Goal: Information Seeking & Learning: Learn about a topic

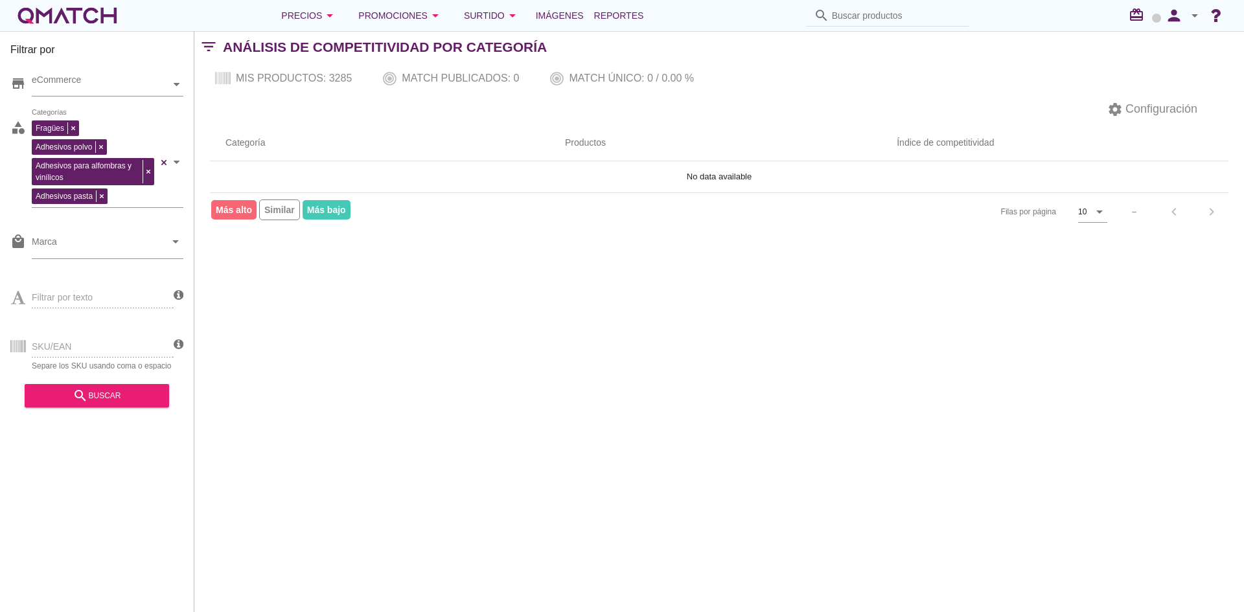
click at [334, 135] on th "Categoría" at bounding box center [379, 143] width 339 height 36
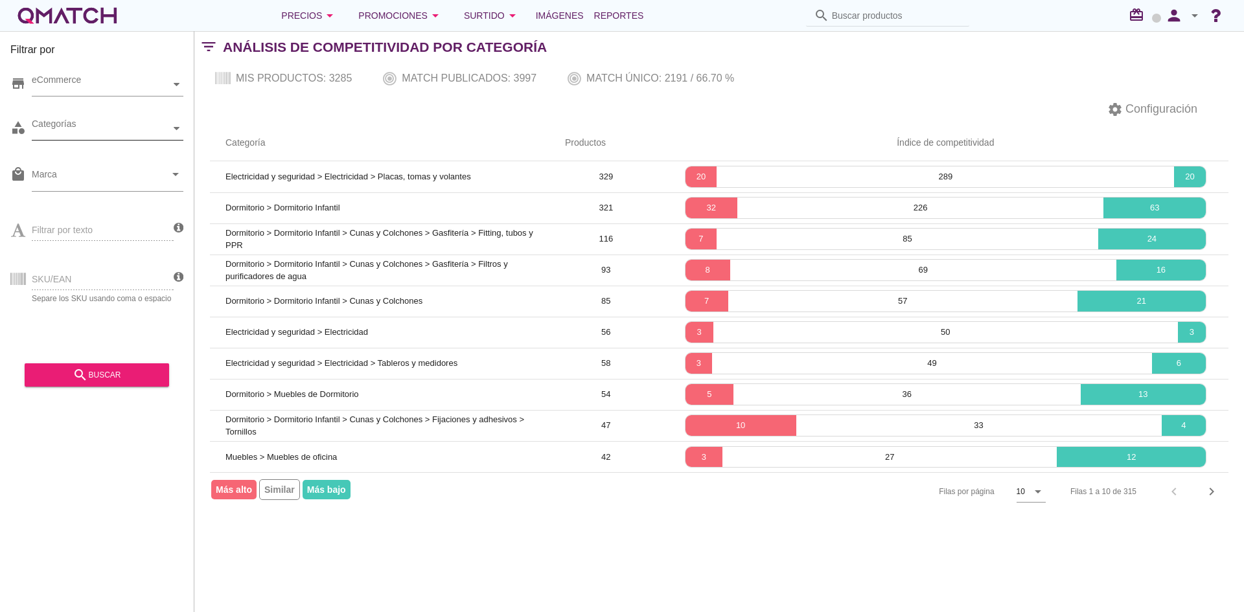
click at [177, 133] on div at bounding box center [176, 128] width 13 height 23
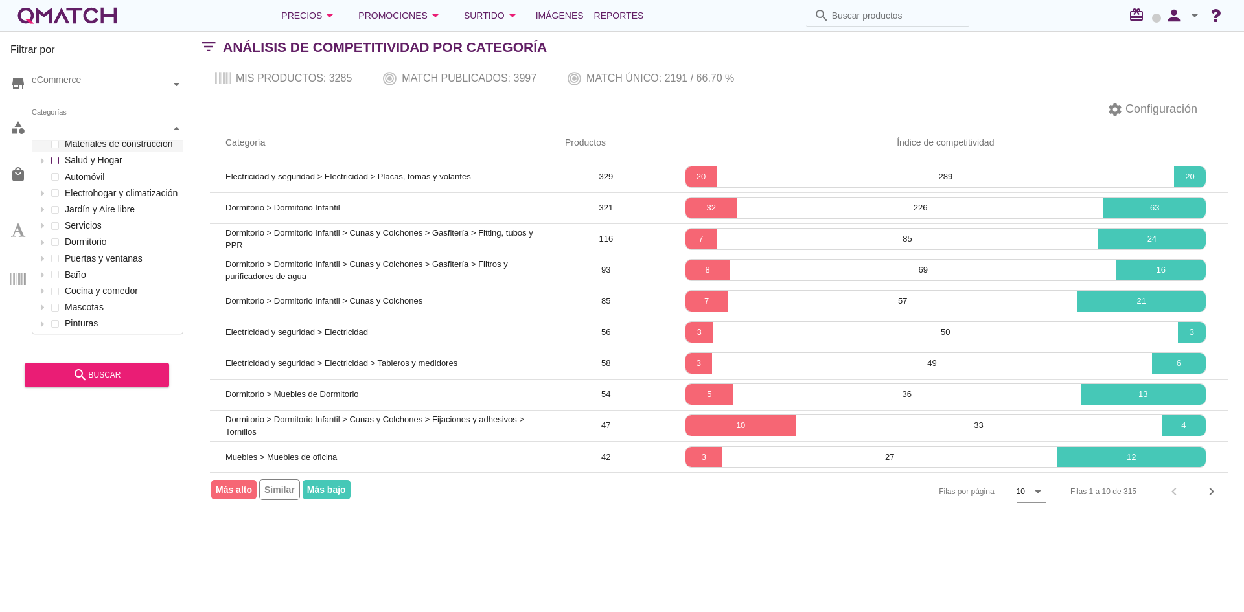
scroll to position [65, 0]
click at [43, 201] on icon at bounding box center [41, 202] width 3 height 6
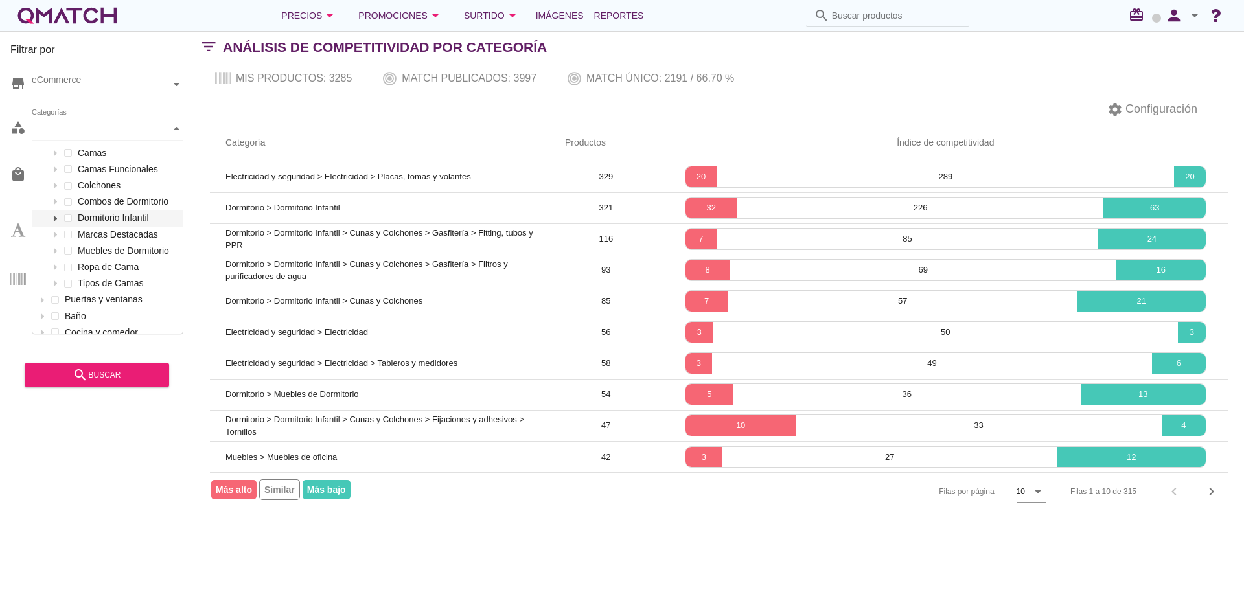
click at [56, 217] on icon at bounding box center [55, 219] width 6 height 6
click at [69, 295] on div at bounding box center [68, 299] width 13 height 16
click at [84, 282] on icon at bounding box center [81, 284] width 6 height 6
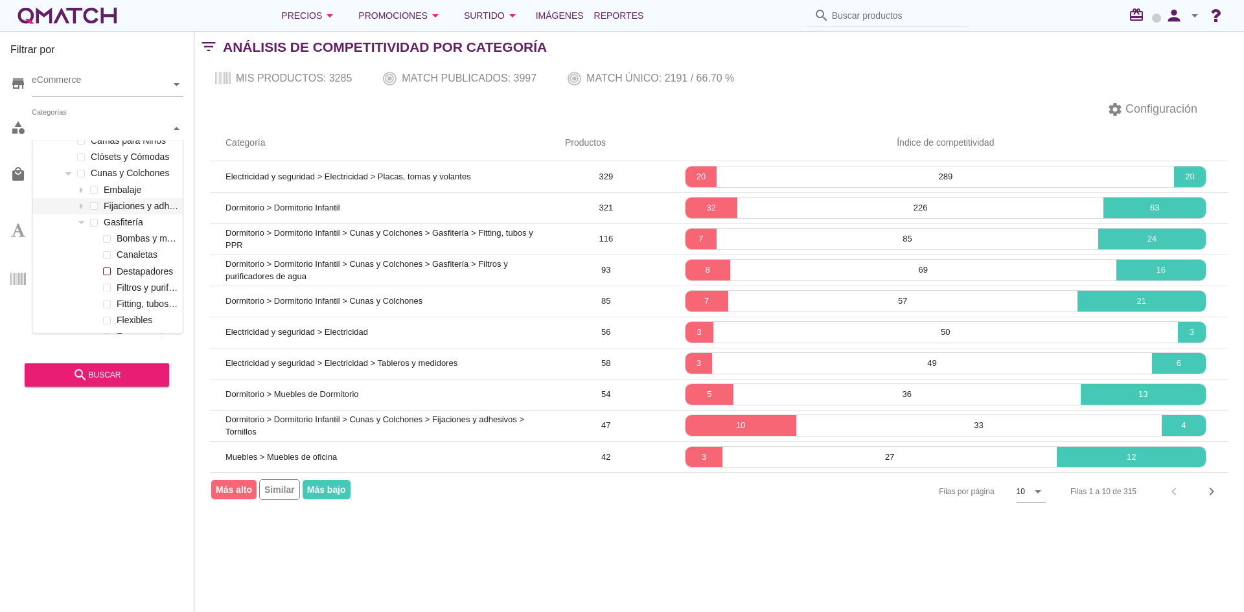
scroll to position [259, 0]
click at [131, 299] on label "Fitting, tubos y PPR" at bounding box center [146, 301] width 66 height 16
click at [112, 378] on div "search buscar" at bounding box center [97, 375] width 124 height 16
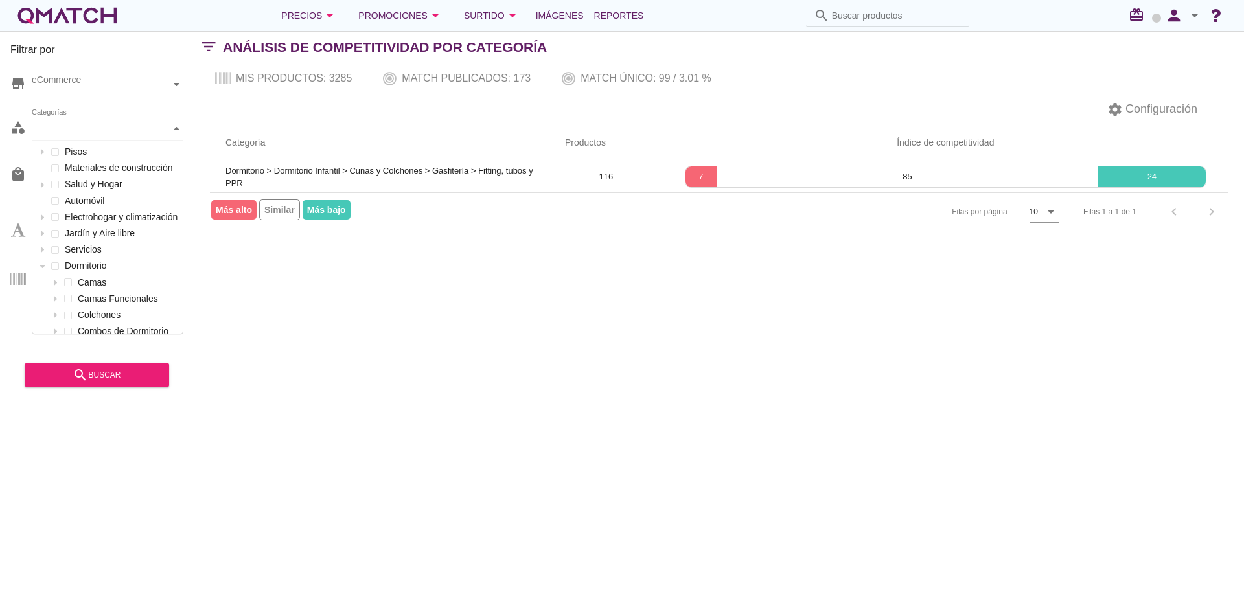
click at [179, 130] on icon at bounding box center [177, 129] width 6 height 6
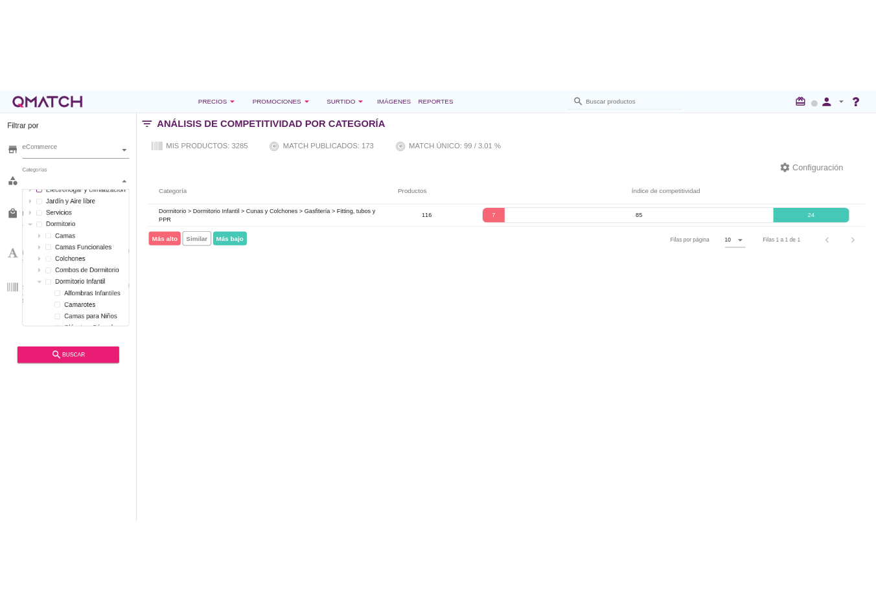
scroll to position [0, 0]
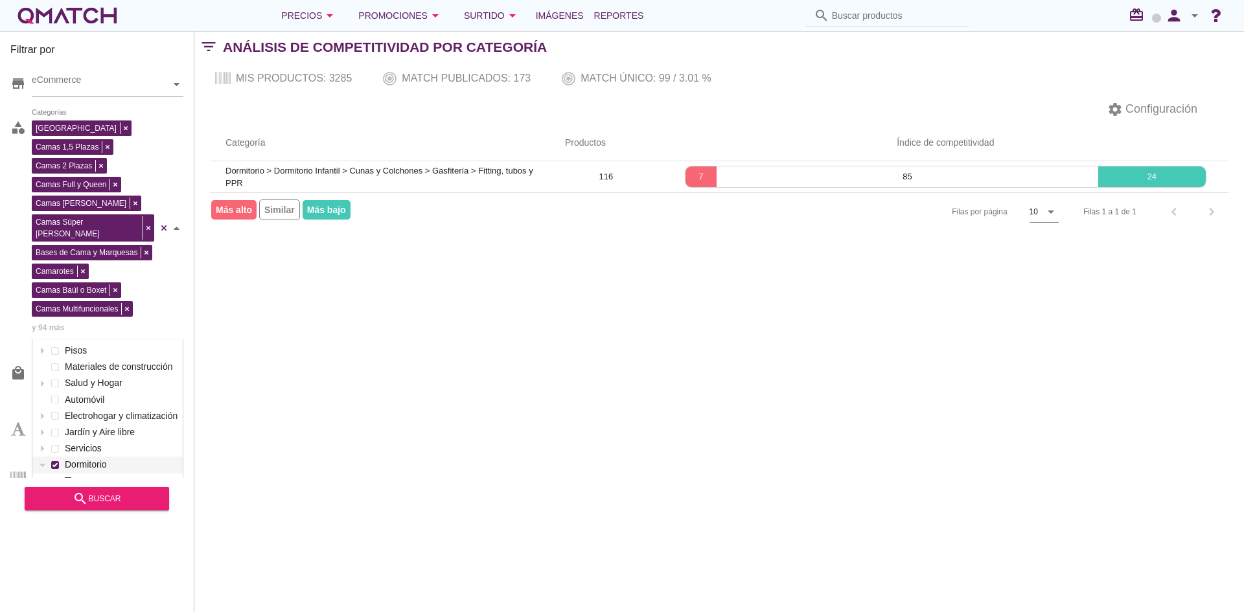
click at [74, 265] on div "Camas 1 Plaza Camas 1,5 Plazas Camas 2 Plazas Camas Full y Queen Camas King Cam…" at bounding box center [108, 228] width 152 height 222
click at [105, 497] on div "search buscar" at bounding box center [97, 499] width 124 height 16
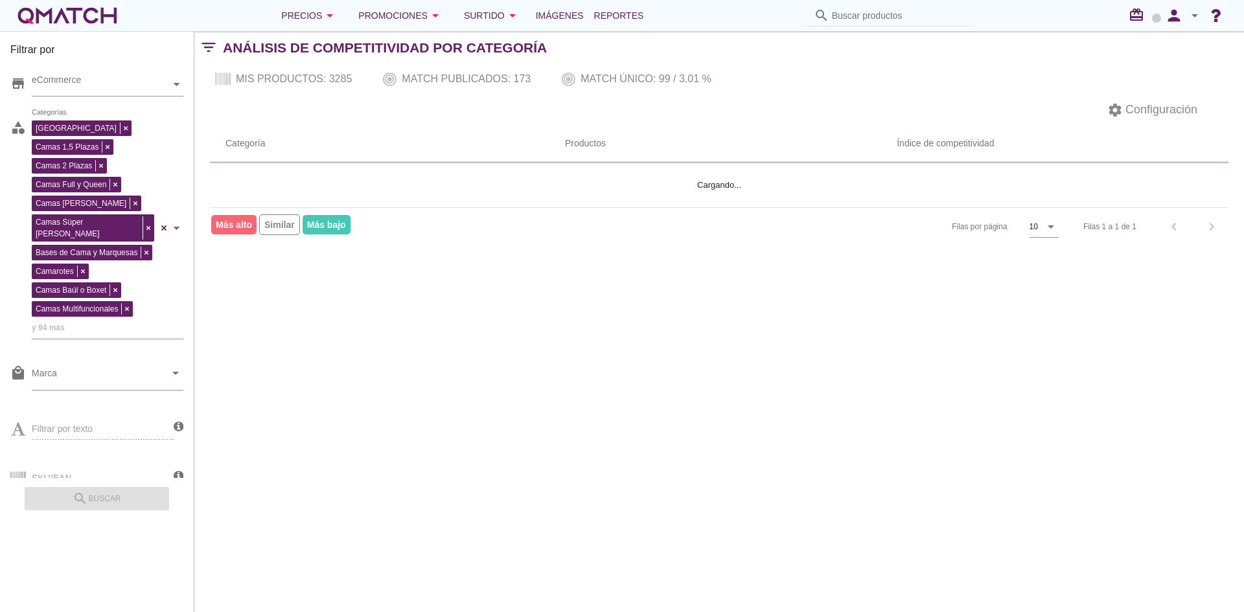
click at [699, 337] on div "Filtrar por store eCommerce category Camas 1 Plaza Camas 1,5 Plazas Camas 2 Pla…" at bounding box center [718, 321] width 1049 height 581
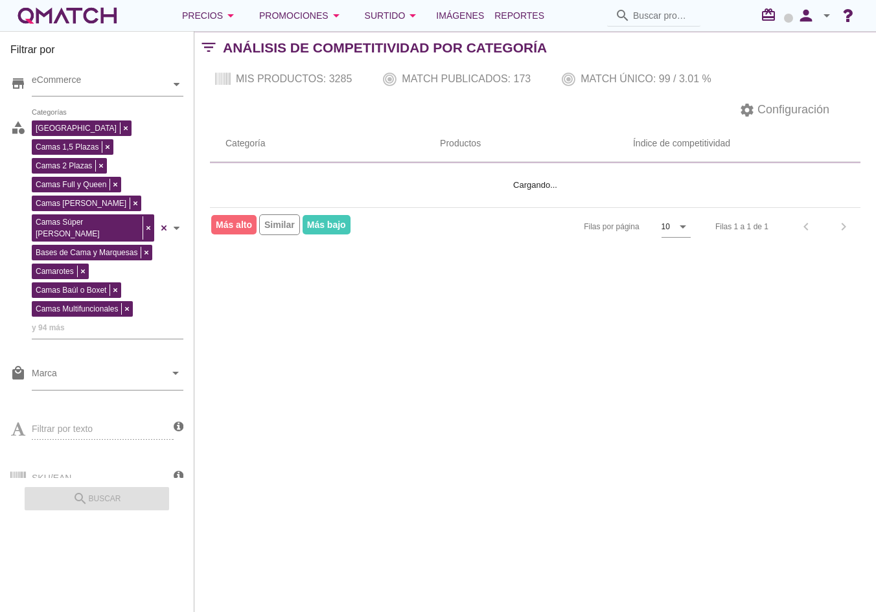
click at [475, 332] on div "Filtrar por store eCommerce category Camas 1 Plaza Camas 1,5 Plazas Camas 2 Pla…" at bounding box center [534, 321] width 681 height 581
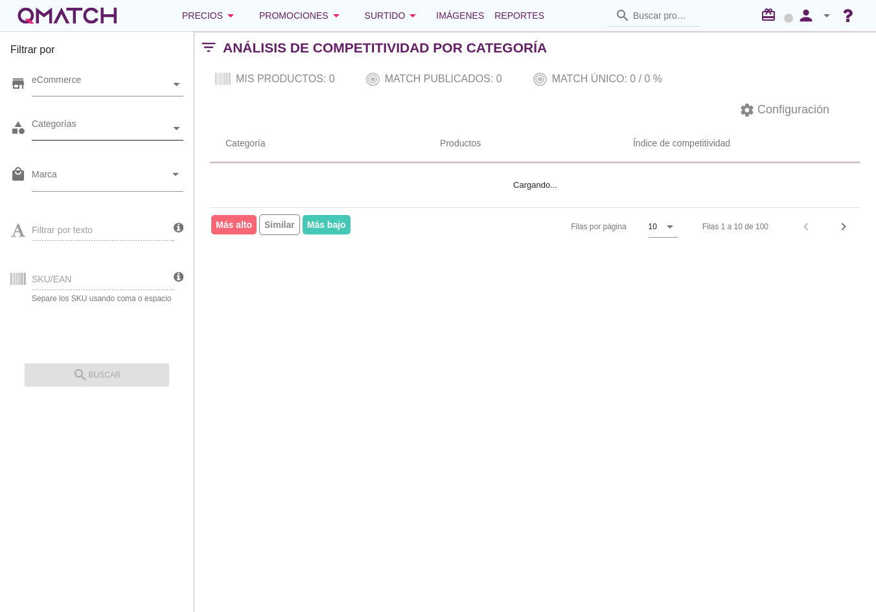
click at [148, 132] on div "Categorías" at bounding box center [101, 129] width 139 height 14
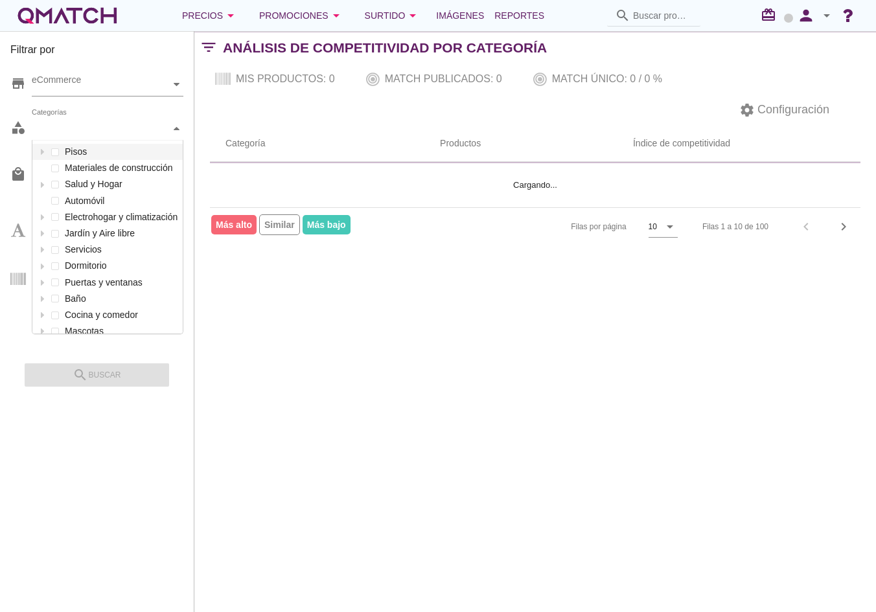
scroll to position [193, 150]
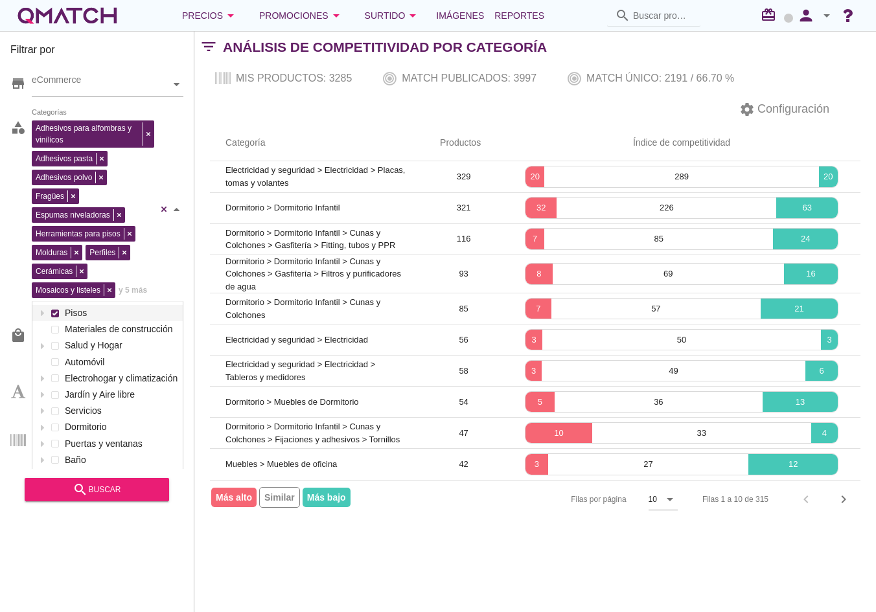
click at [55, 156] on div "Adhesivos para alfombras y vinílicos Adhesivos pasta Adhesivos polvo Fragües Es…" at bounding box center [108, 209] width 152 height 185
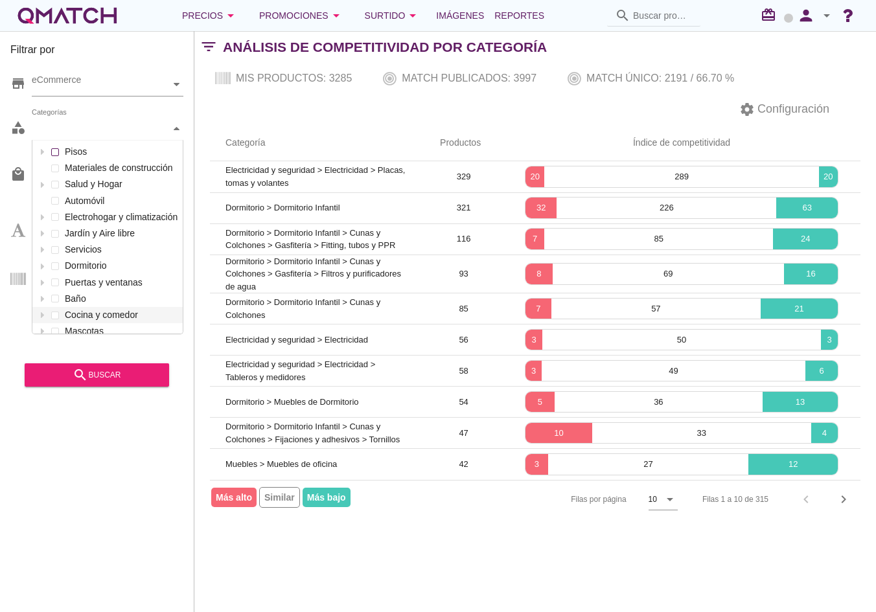
click at [53, 315] on div "Pisos Materiales de construcción Salud y Hogar Automóvil Electrohogar y climati…" at bounding box center [107, 299] width 150 height 310
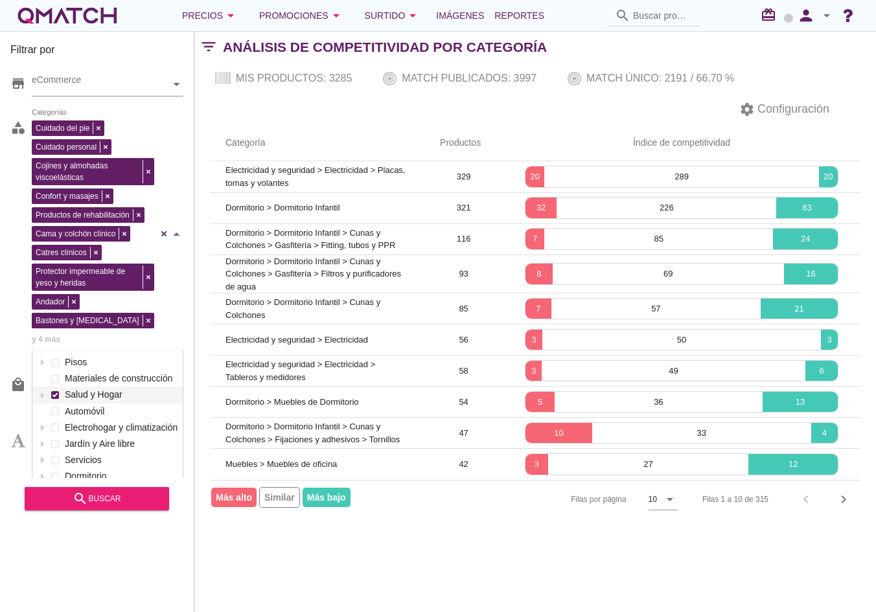
click at [60, 186] on div "Cuidado del pie Cuidado personal Cojines y almohadas viscoelásticas Confort y m…" at bounding box center [108, 234] width 152 height 234
click at [53, 394] on div "Filtrar por store eCommerce category Cuidado del pie Cuidado personal Cojines y…" at bounding box center [97, 321] width 194 height 581
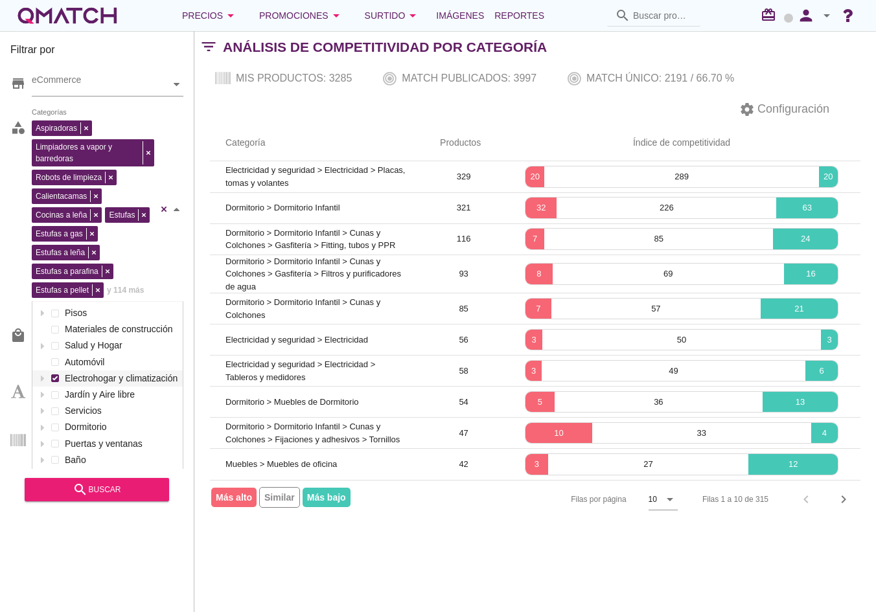
click at [52, 214] on div "Aspiradoras Limpiadores a vapor y barredoras Robots de limpieza Calientacamas C…" at bounding box center [108, 209] width 152 height 185
click at [55, 380] on aside "store eCommerce category Aspiradoras Limpiadores a vapor y barredoras Robots de…" at bounding box center [96, 282] width 173 height 438
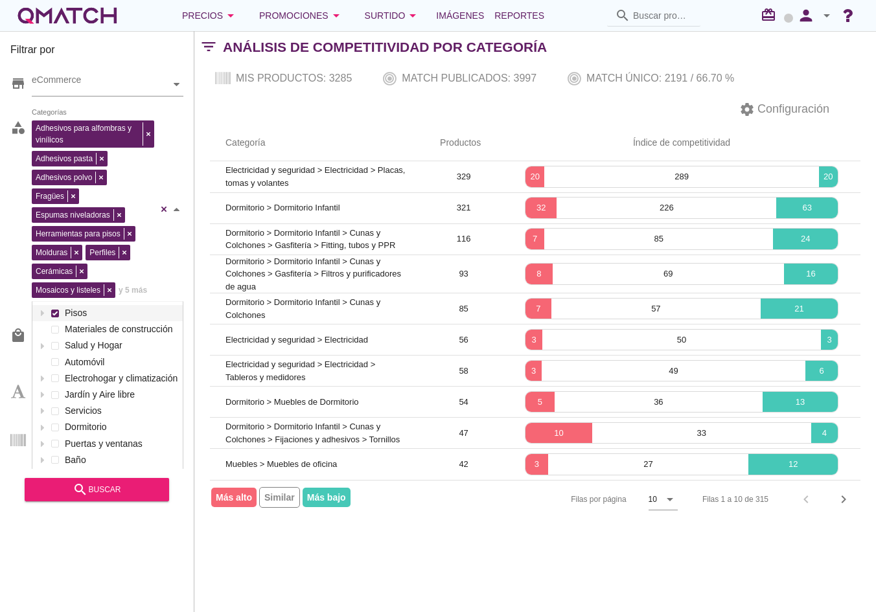
click at [54, 151] on div "Adhesivos para alfombras y vinílicos Adhesivos pasta Adhesivos polvo Fragües Es…" at bounding box center [108, 209] width 152 height 185
click at [119, 497] on div "search buscar" at bounding box center [97, 490] width 124 height 16
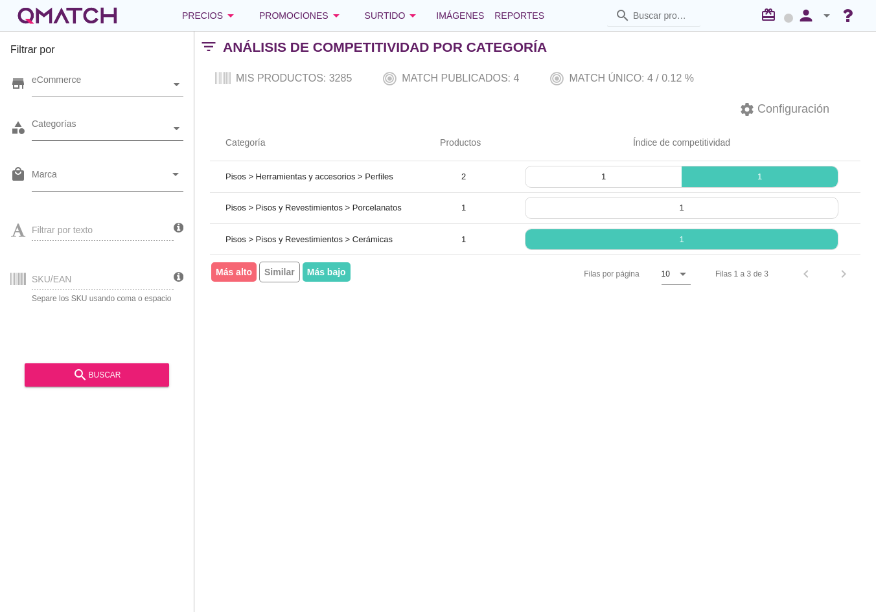
click at [139, 131] on div "Categorías" at bounding box center [101, 129] width 139 height 14
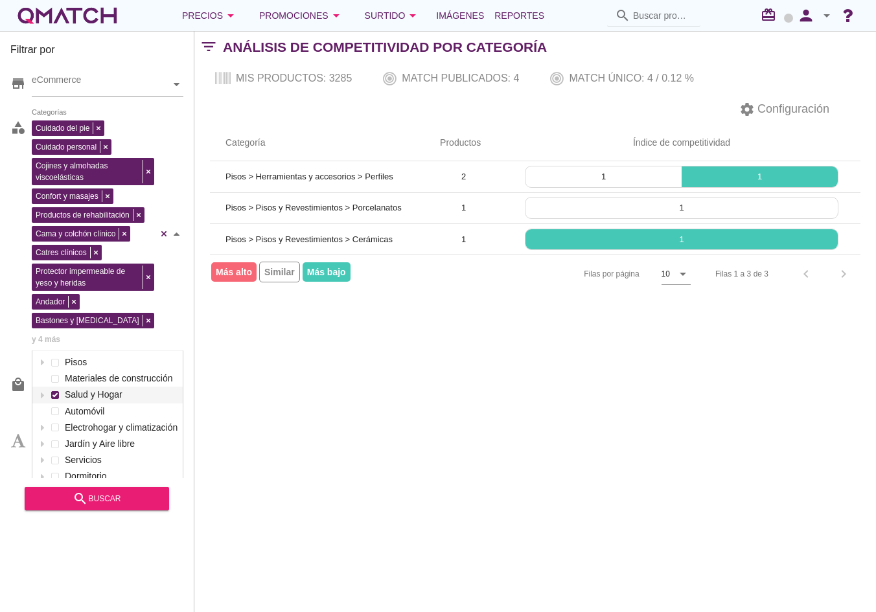
click at [54, 181] on div "Cuidado del pie Cuidado personal Cojines y almohadas viscoelásticas Confort y m…" at bounding box center [108, 234] width 152 height 234
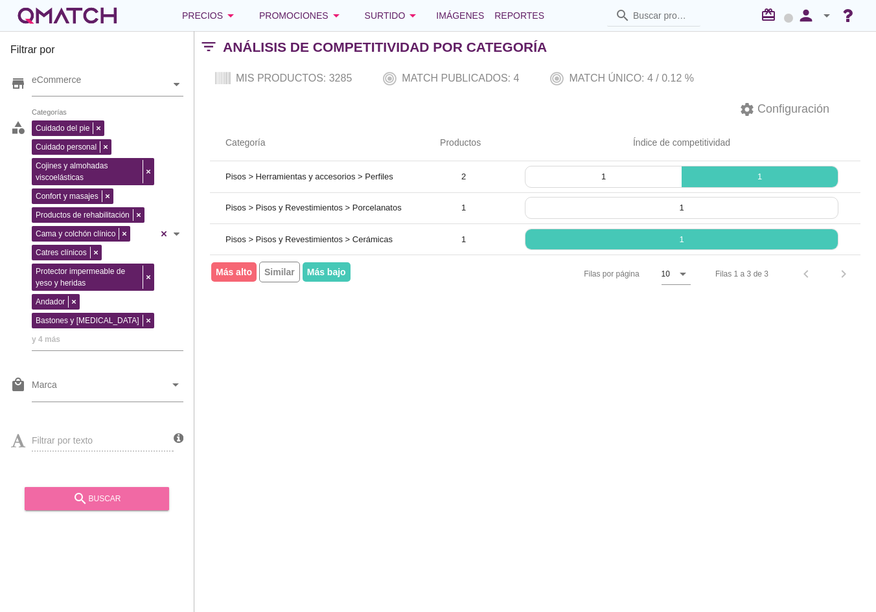
click at [106, 497] on div "search buscar" at bounding box center [97, 499] width 124 height 16
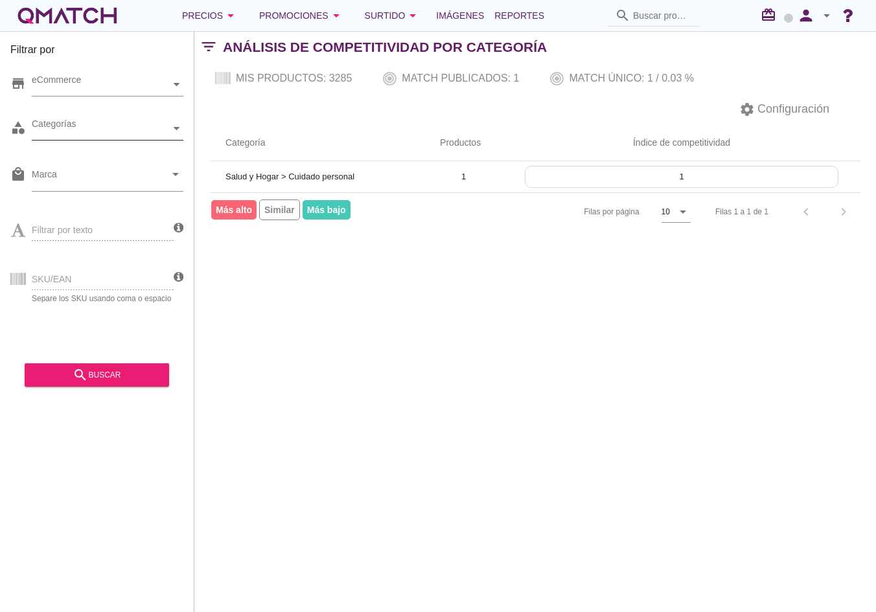
click at [124, 133] on div "Categorías" at bounding box center [101, 129] width 139 height 14
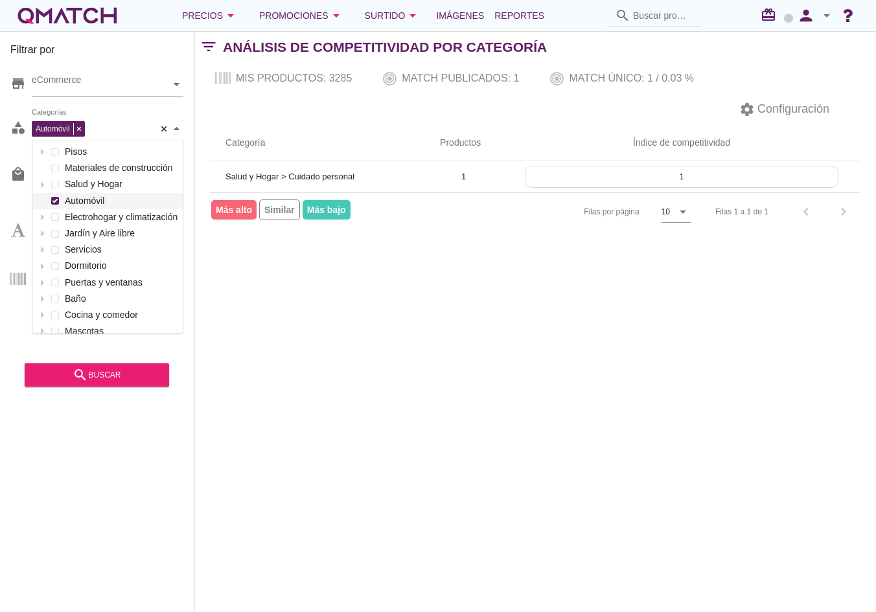
click at [54, 203] on span at bounding box center [54, 200] width 5 height 5
click at [124, 374] on div "search buscar" at bounding box center [97, 375] width 124 height 16
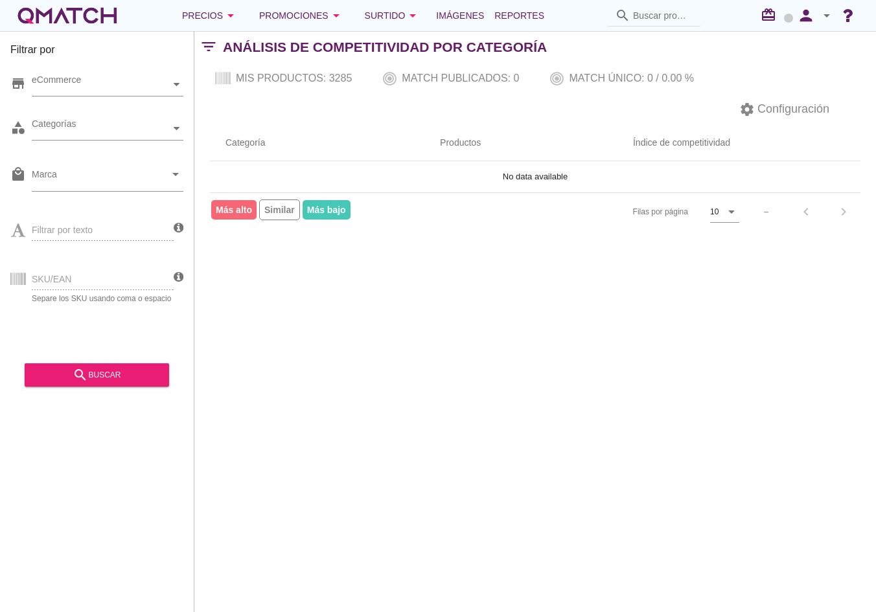
click at [167, 128] on div "Automóvil Categorías" at bounding box center [108, 128] width 152 height 23
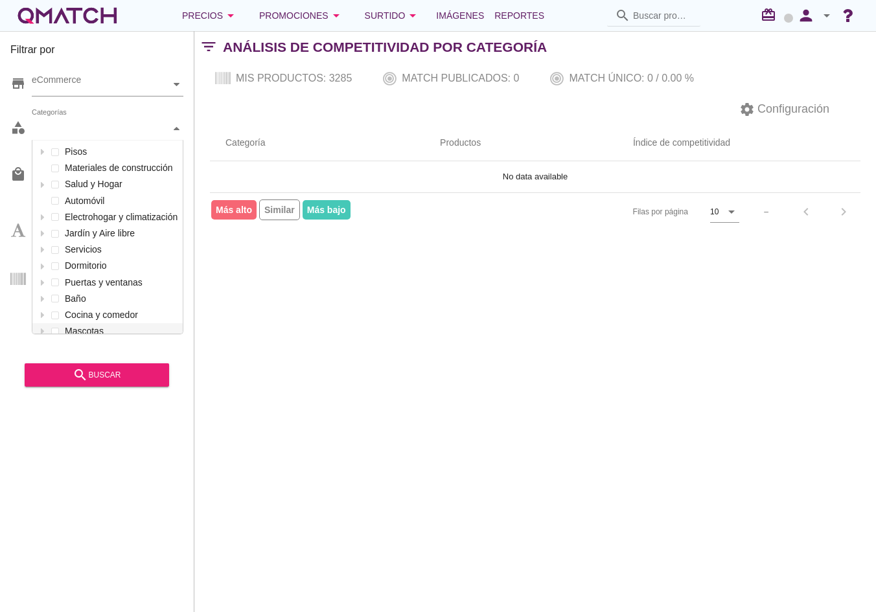
click at [172, 128] on div at bounding box center [176, 128] width 13 height 23
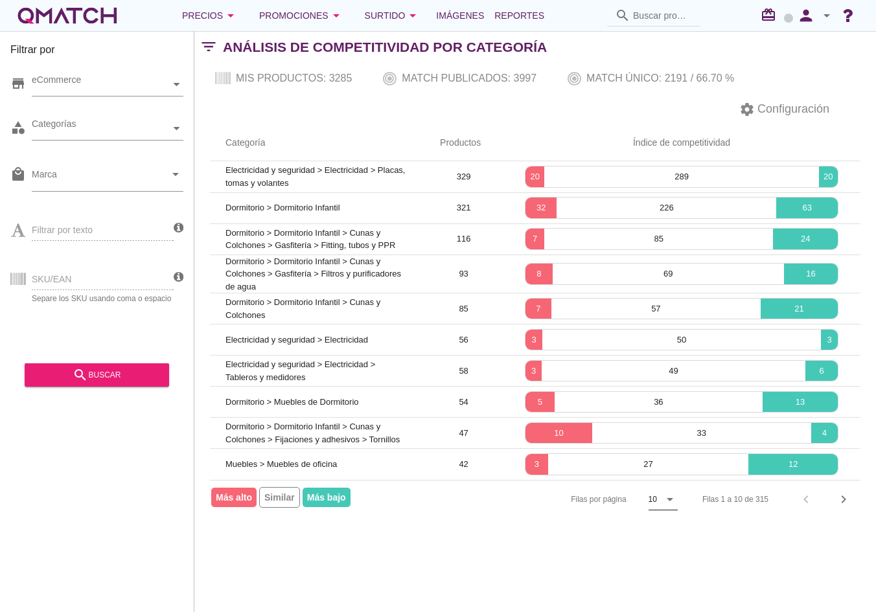
click at [657, 501] on div "10" at bounding box center [653, 499] width 11 height 21
click at [662, 557] on div "50" at bounding box center [662, 557] width 28 height 16
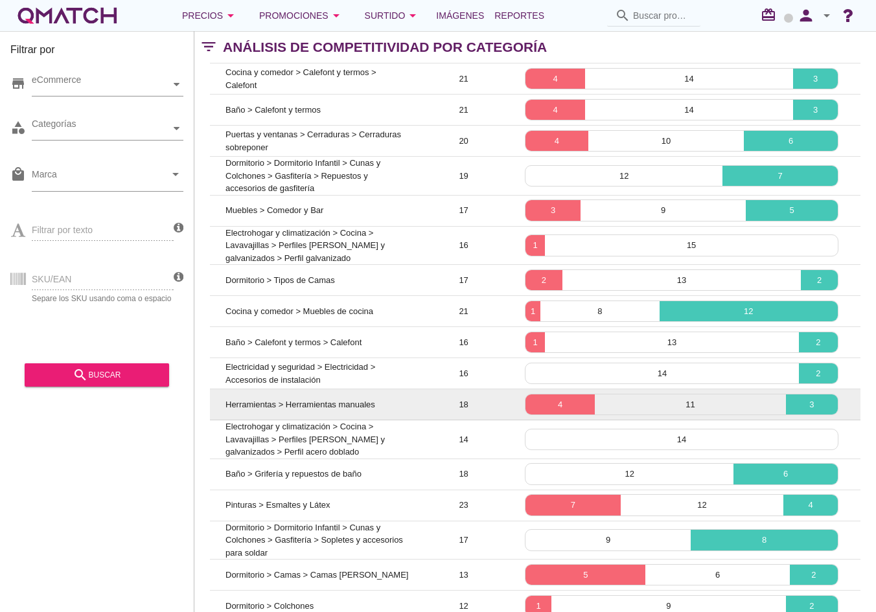
scroll to position [1219, 0]
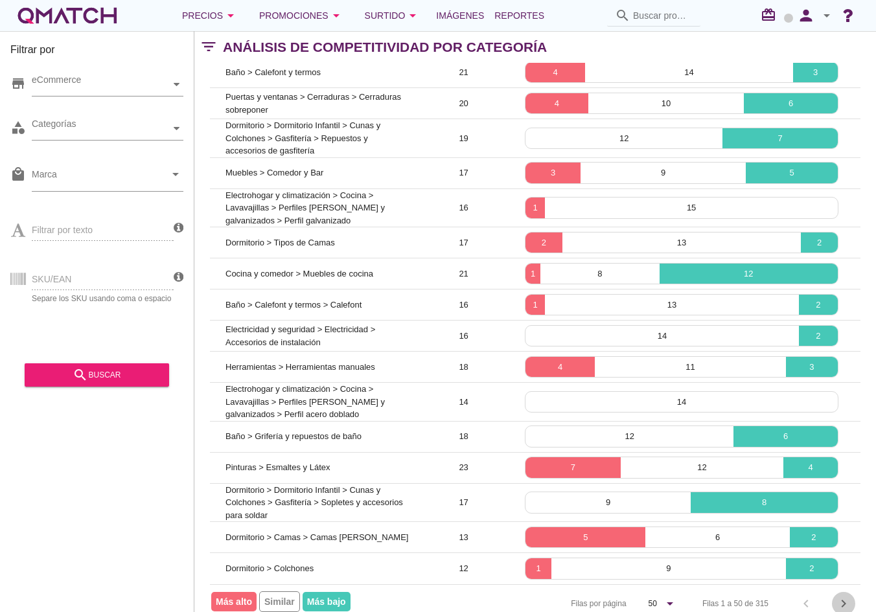
click at [837, 596] on icon "chevron_right" at bounding box center [844, 604] width 16 height 16
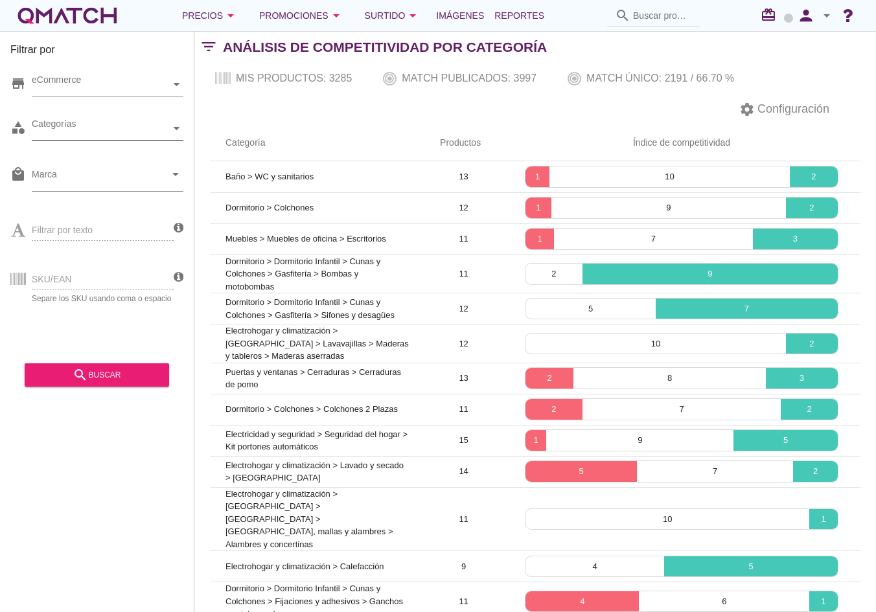
click at [133, 136] on div "Categorías" at bounding box center [101, 128] width 139 height 23
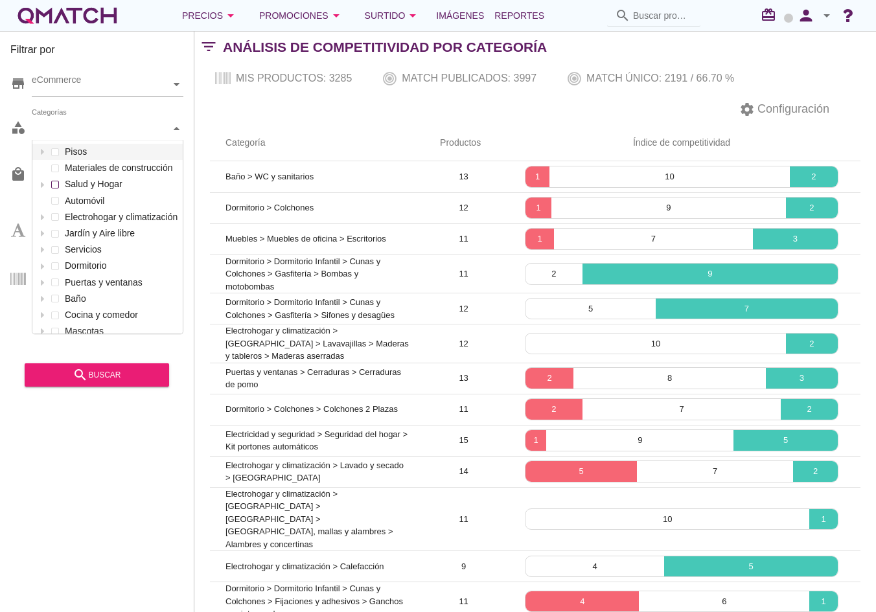
scroll to position [193, 150]
click at [43, 216] on icon at bounding box center [43, 217] width 6 height 6
click at [56, 233] on icon at bounding box center [54, 234] width 3 height 6
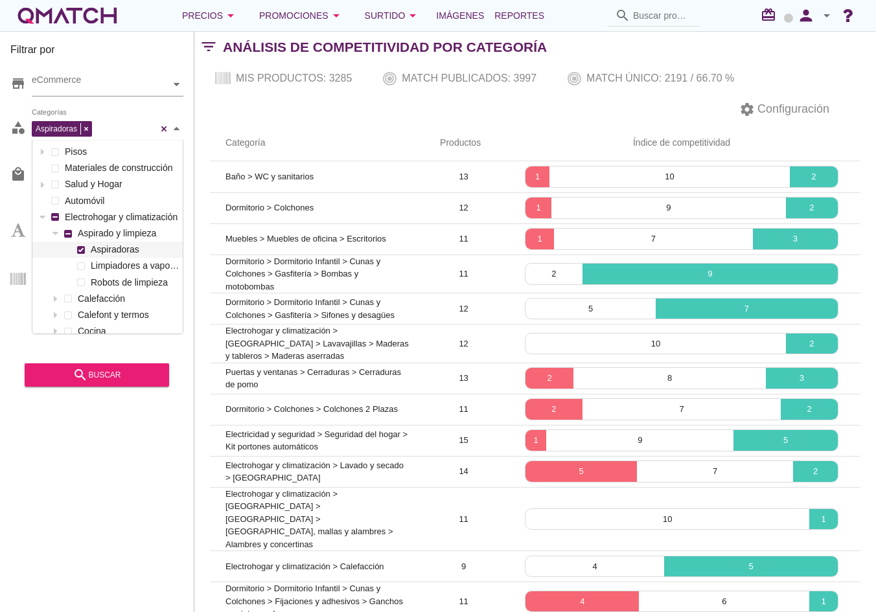
click at [98, 253] on label "Aspiradoras" at bounding box center [133, 250] width 92 height 16
click at [122, 384] on button "search buscar" at bounding box center [97, 374] width 144 height 23
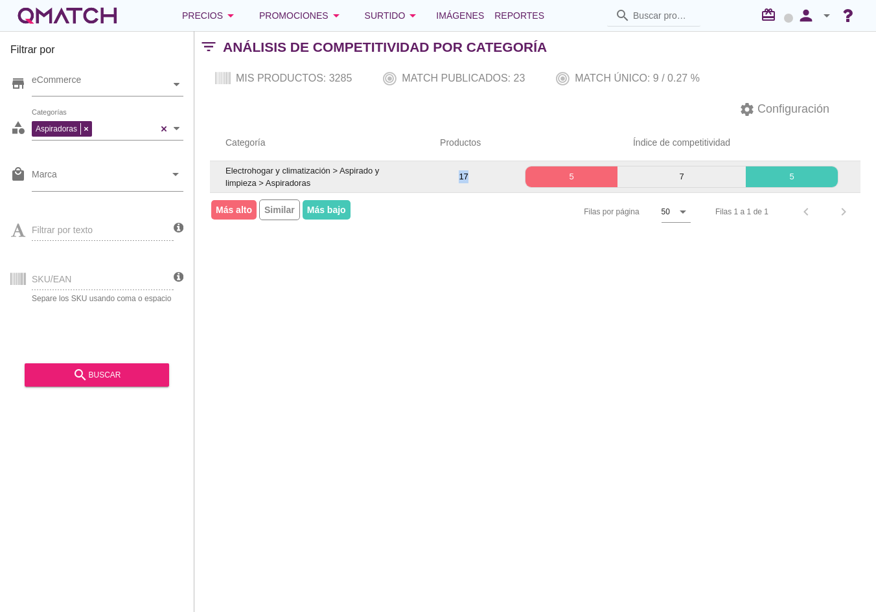
drag, startPoint x: 472, startPoint y: 176, endPoint x: 453, endPoint y: 177, distance: 18.8
click at [453, 177] on td "17" at bounding box center [463, 176] width 78 height 31
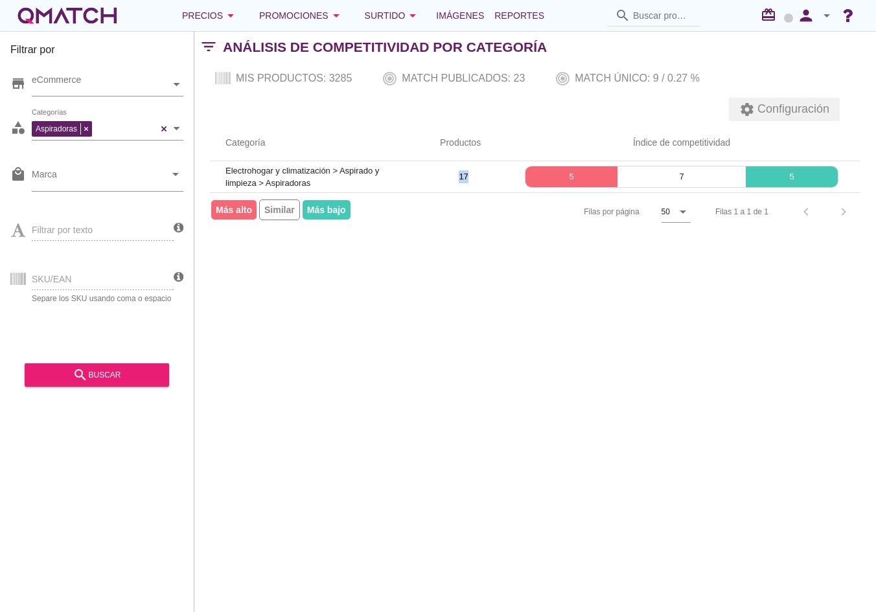
click at [780, 109] on span "Configuración" at bounding box center [792, 108] width 74 height 17
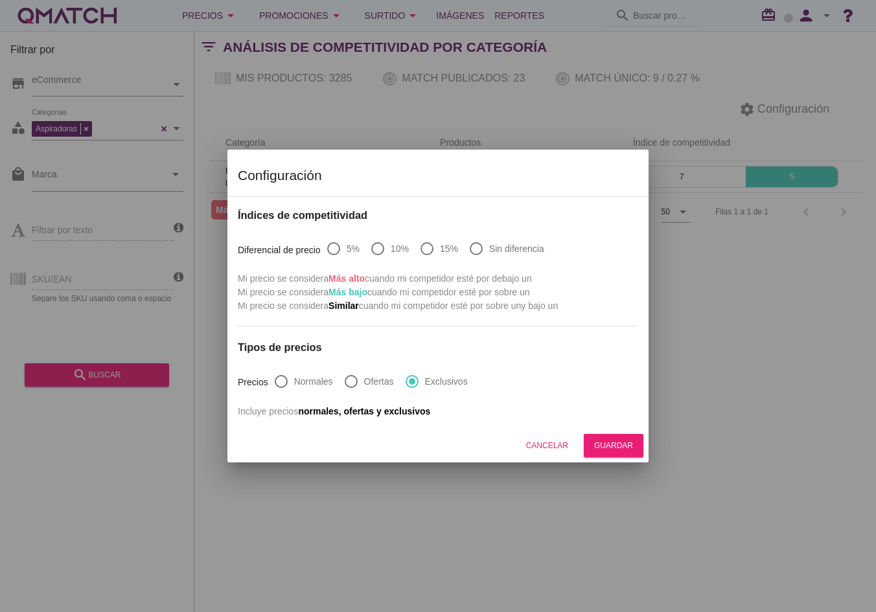
click at [512, 252] on label "Sin diferencia" at bounding box center [516, 248] width 55 height 13
radio input "true"
click at [608, 444] on div "Guardar" at bounding box center [613, 446] width 39 height 12
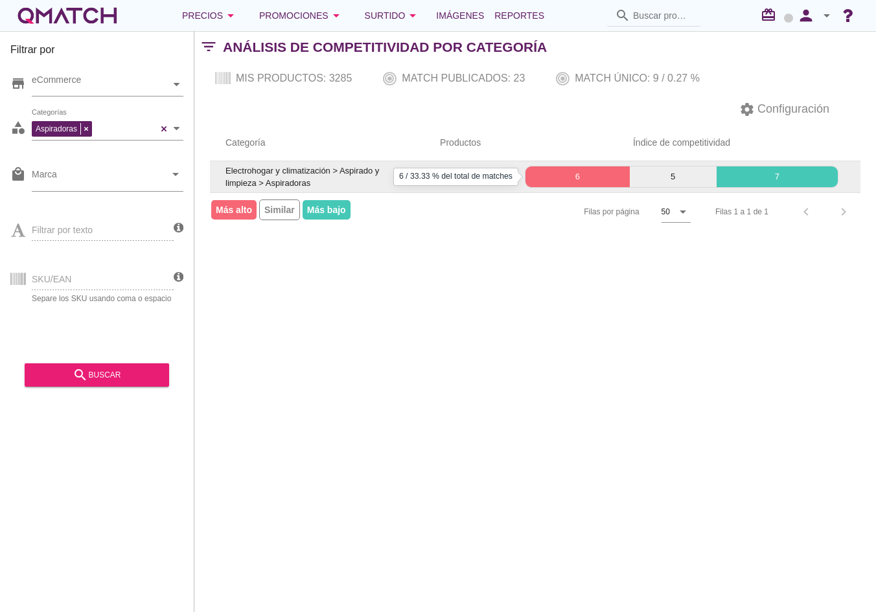
click at [571, 176] on p "6" at bounding box center [577, 176] width 104 height 13
click at [648, 166] on div "5" at bounding box center [673, 176] width 87 height 21
click at [757, 175] on p "7" at bounding box center [776, 176] width 121 height 13
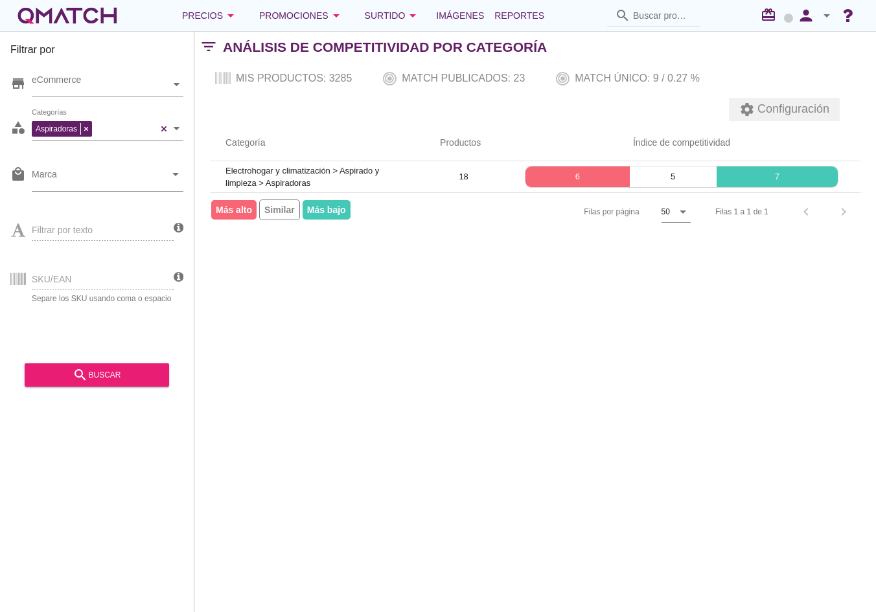
click at [773, 104] on span "Configuración" at bounding box center [792, 108] width 74 height 17
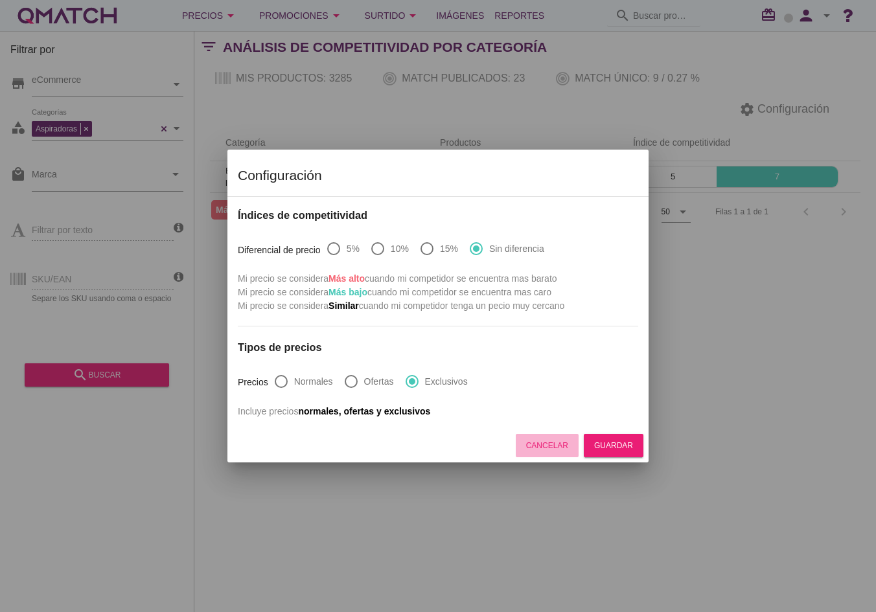
click at [567, 450] on div "Cancelar" at bounding box center [547, 446] width 42 height 12
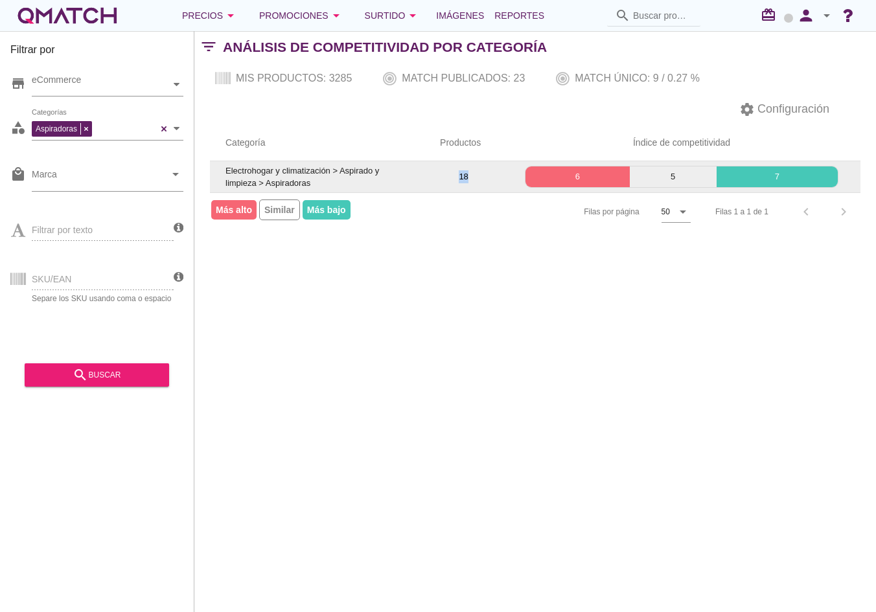
drag, startPoint x: 467, startPoint y: 177, endPoint x: 442, endPoint y: 179, distance: 25.3
click at [442, 179] on td "18" at bounding box center [463, 176] width 78 height 31
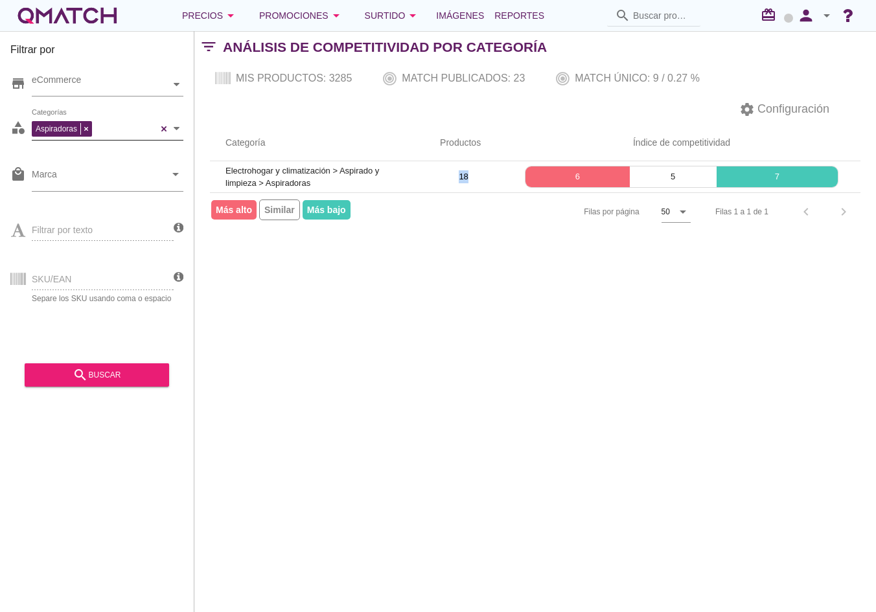
click at [160, 133] on div "Aspiradoras Categorías" at bounding box center [108, 128] width 152 height 23
click at [177, 132] on div at bounding box center [176, 128] width 13 height 23
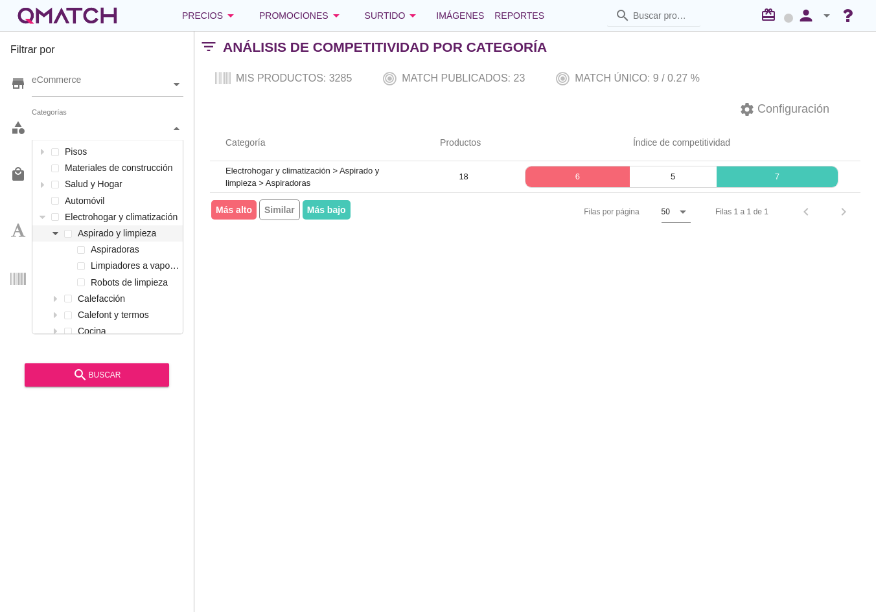
click at [54, 236] on div at bounding box center [55, 233] width 13 height 16
click at [41, 223] on div at bounding box center [42, 217] width 13 height 16
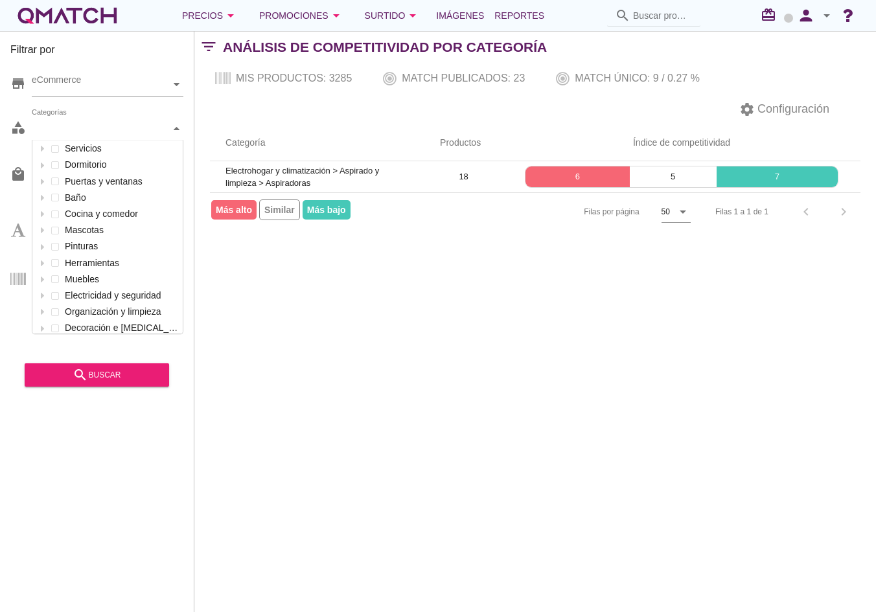
scroll to position [124, 0]
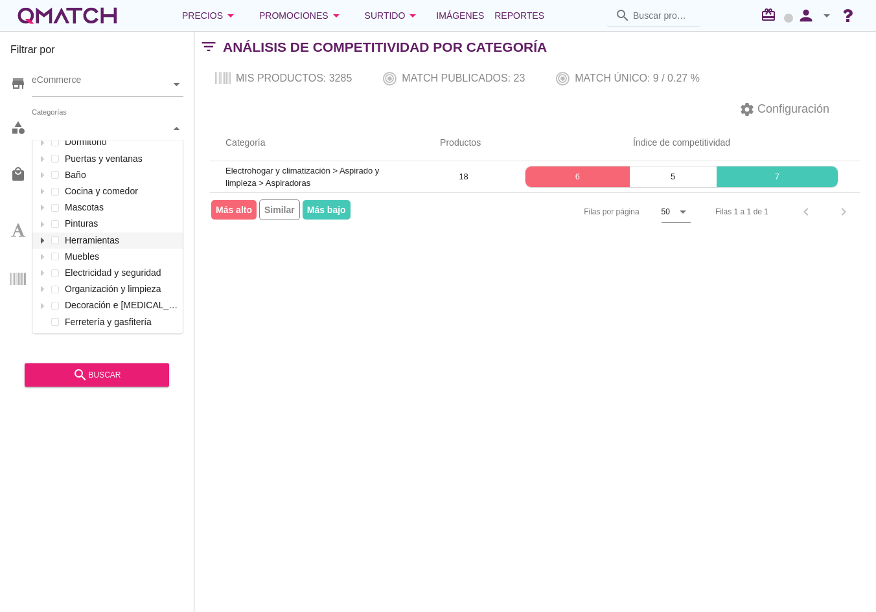
click at [45, 242] on div at bounding box center [42, 241] width 13 height 16
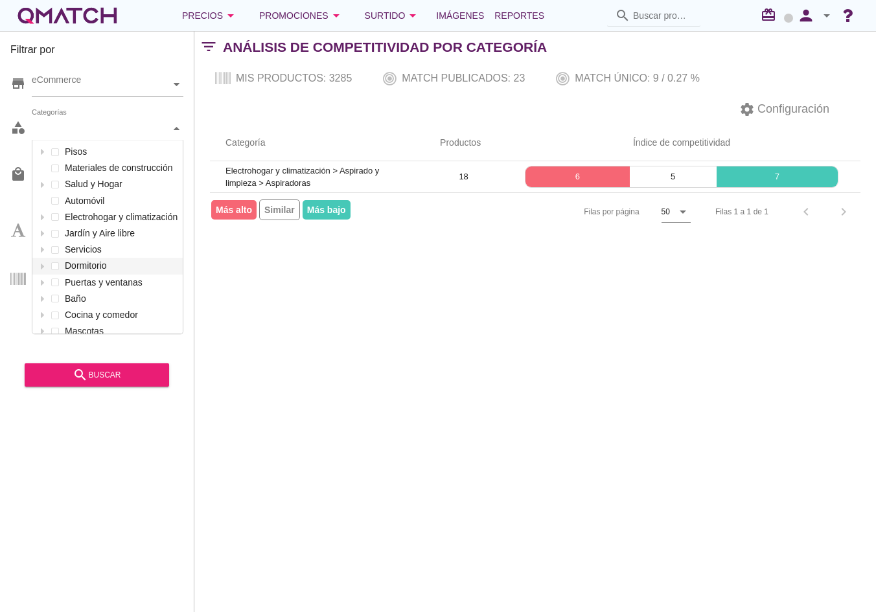
click at [172, 128] on div at bounding box center [176, 128] width 13 height 23
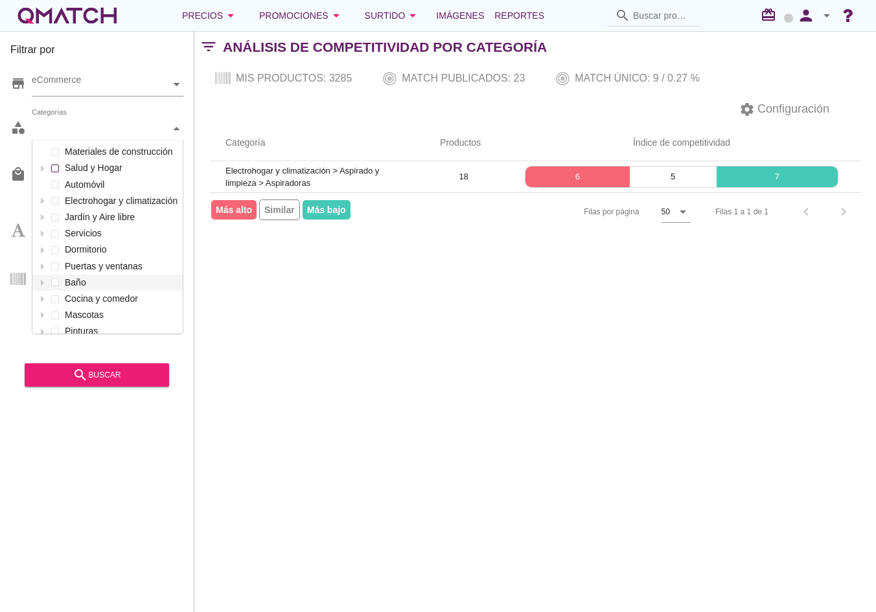
scroll to position [0, 0]
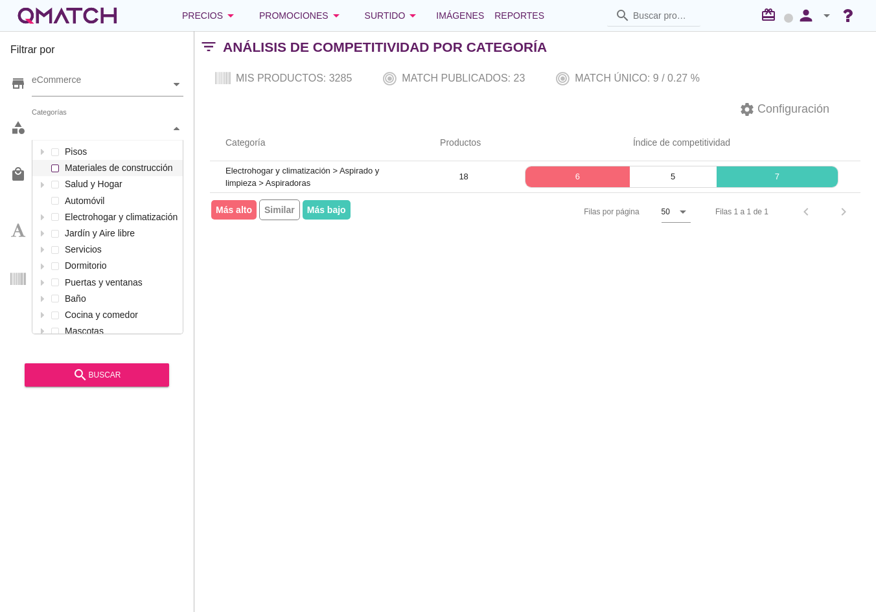
click at [124, 168] on label "Materiales de construcción" at bounding box center [121, 168] width 118 height 16
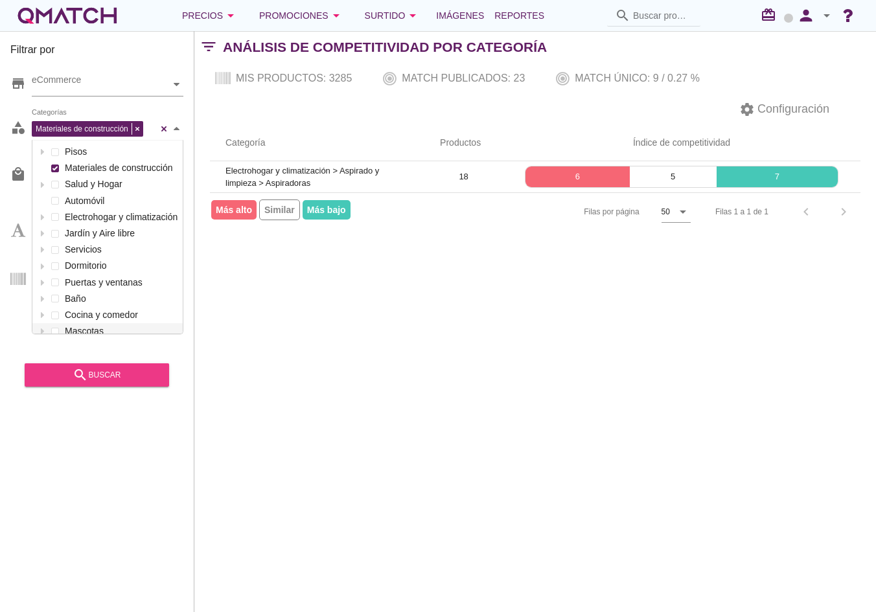
click at [116, 383] on button "search buscar" at bounding box center [97, 374] width 144 height 23
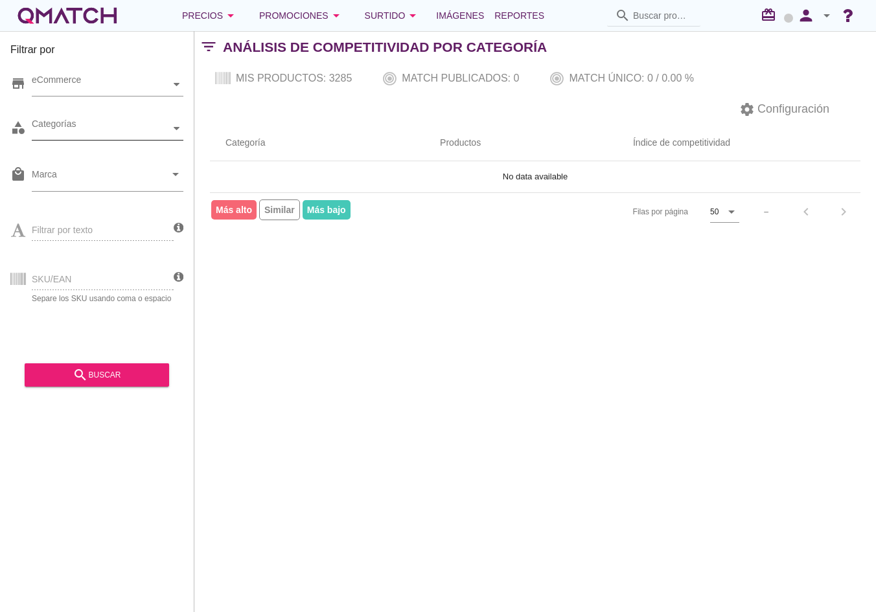
click at [172, 125] on div at bounding box center [176, 128] width 13 height 23
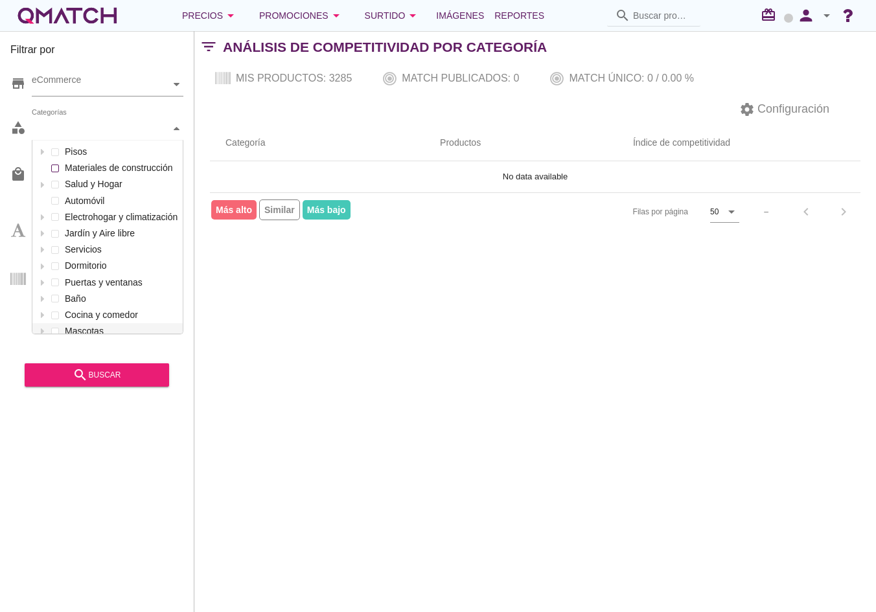
scroll to position [193, 150]
click at [85, 199] on label "Automóvil" at bounding box center [121, 201] width 118 height 16
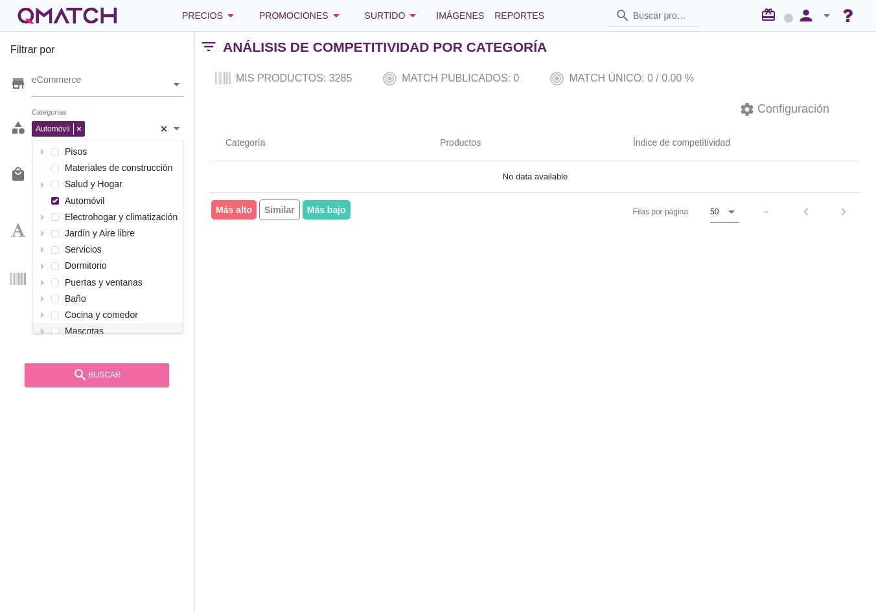
click at [104, 377] on div "search buscar" at bounding box center [97, 375] width 124 height 16
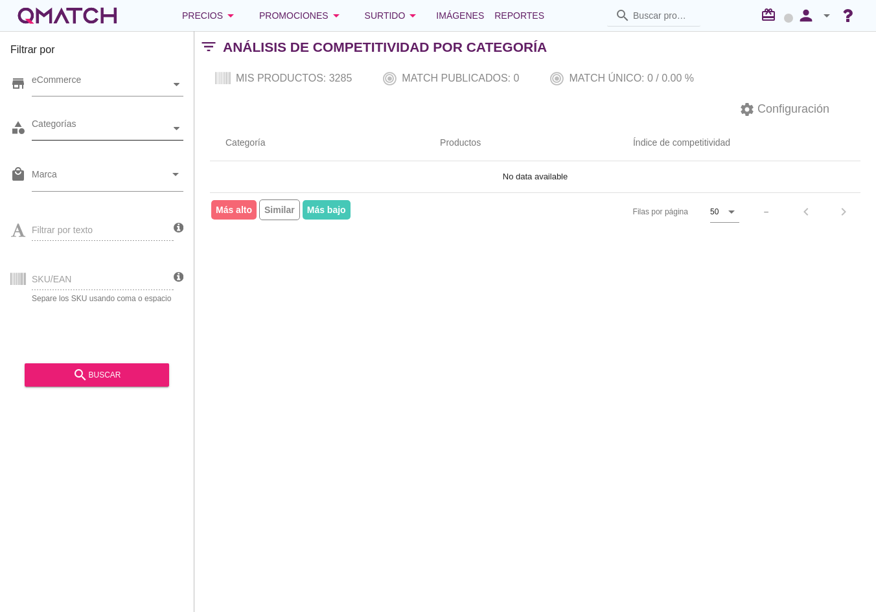
click at [180, 122] on div at bounding box center [176, 128] width 13 height 23
click at [183, 130] on div at bounding box center [176, 128] width 13 height 23
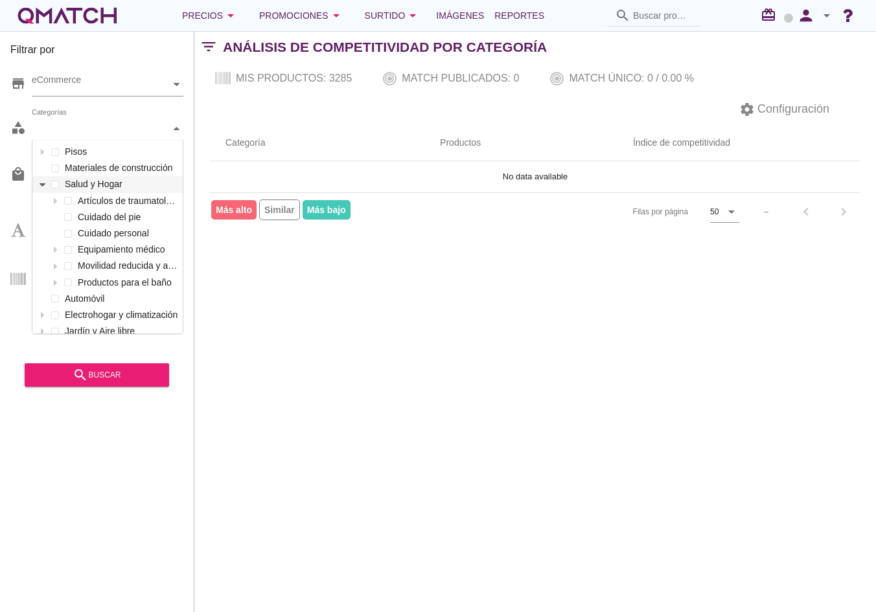
click at [41, 184] on icon at bounding box center [43, 184] width 6 height 3
click at [118, 232] on label "Cuidado personal" at bounding box center [126, 233] width 105 height 16
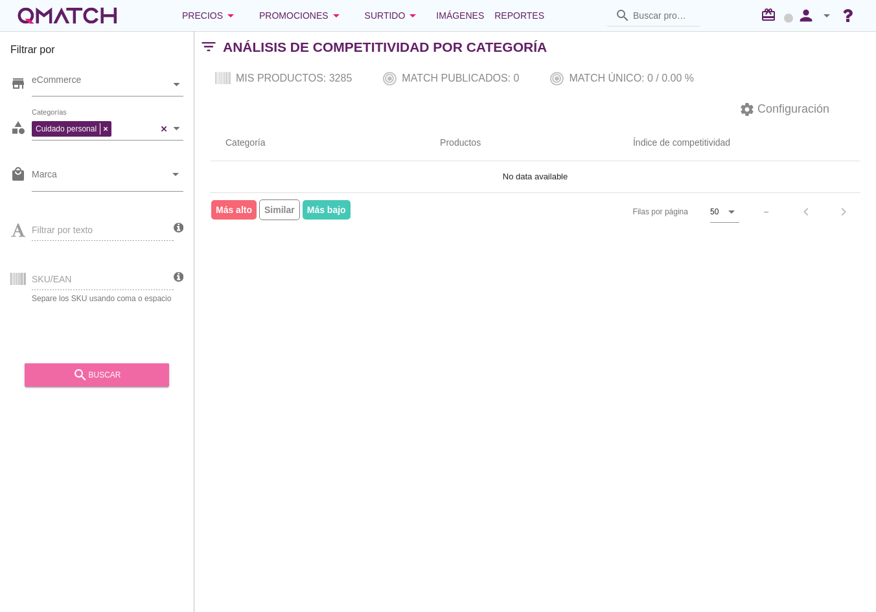
click at [108, 384] on button "search buscar" at bounding box center [97, 374] width 144 height 23
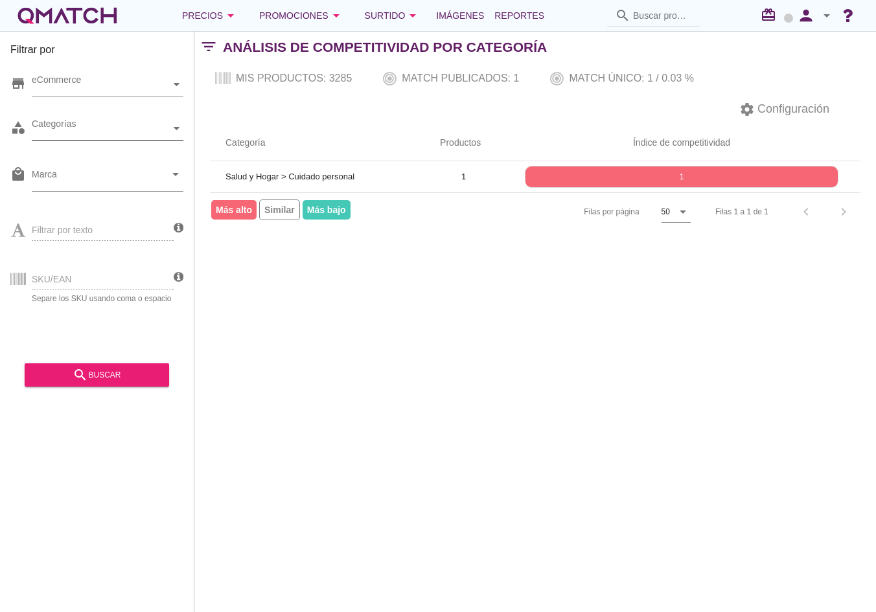
click at [170, 125] on div "Categorías" at bounding box center [101, 129] width 139 height 14
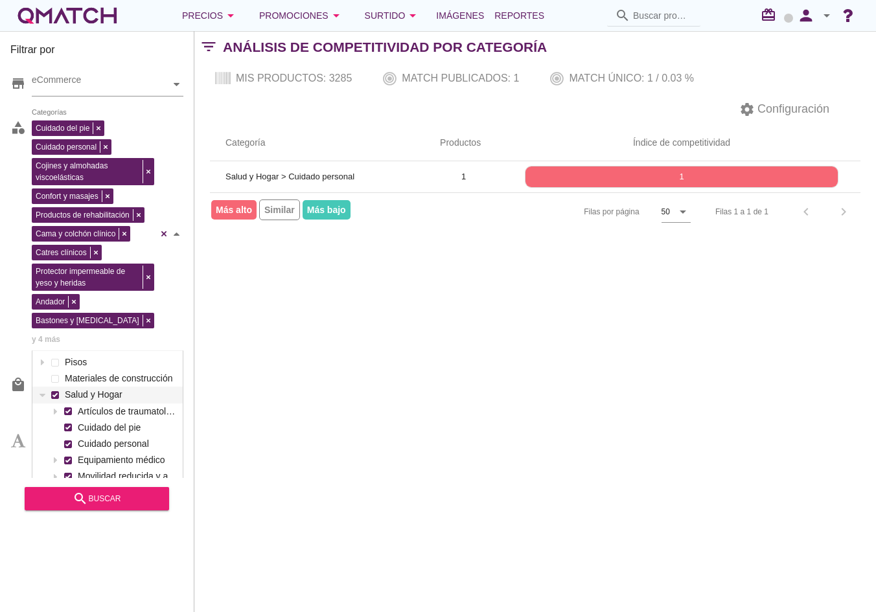
click at [69, 181] on div "Cuidado del pie Cuidado personal Cojines y almohadas viscoelásticas Confort y m…" at bounding box center [108, 234] width 152 height 234
click at [116, 502] on div "search buscar" at bounding box center [97, 499] width 124 height 16
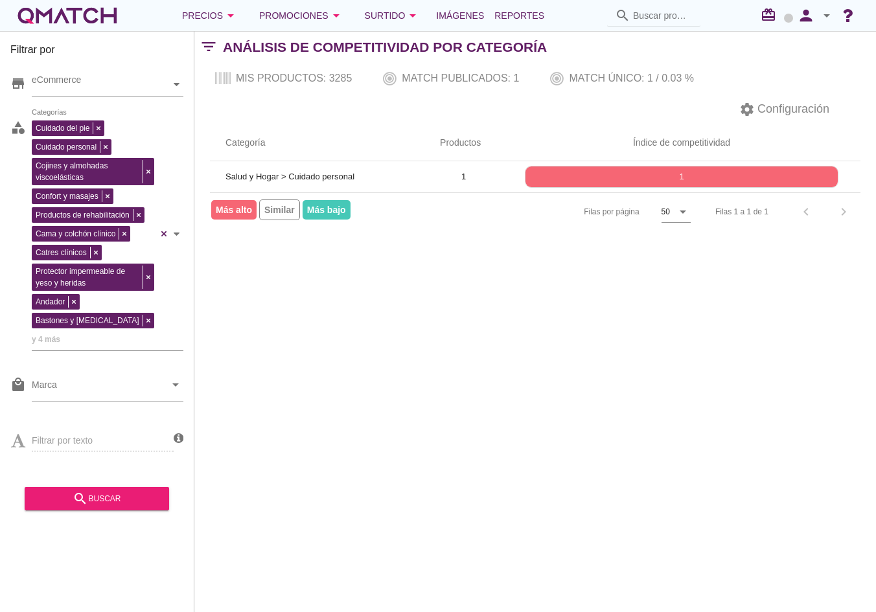
click at [339, 313] on div "Filtrar por store eCommerce category Cuidado del pie Cuidado personal Cojines y…" at bounding box center [534, 321] width 681 height 581
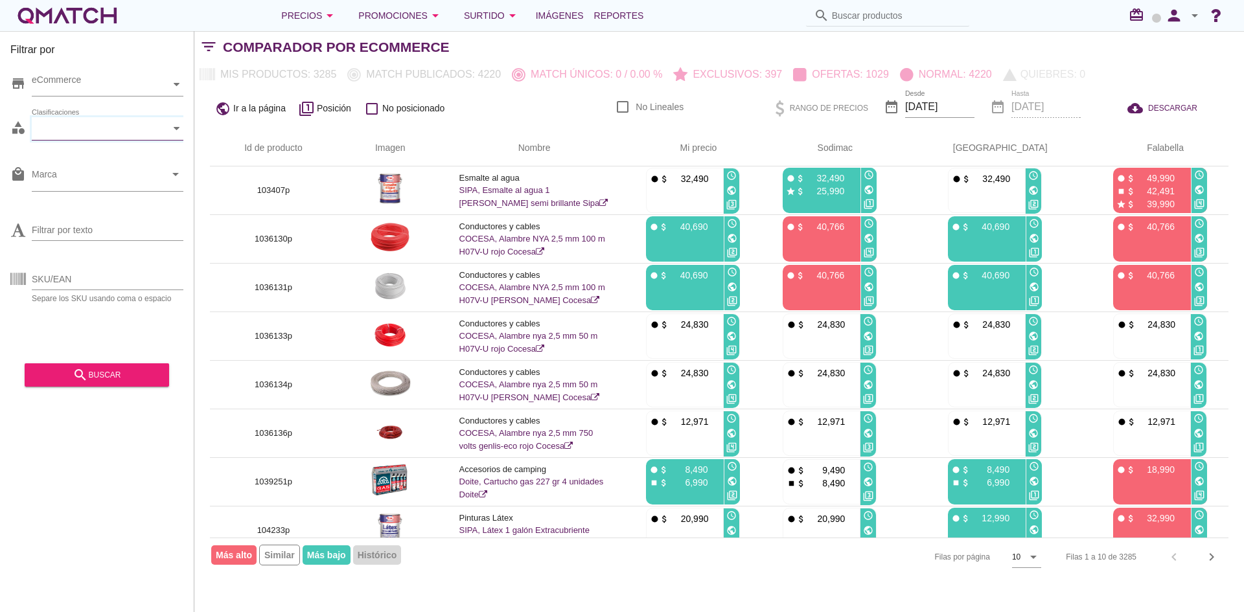
click at [163, 133] on div "Clasificaciones" at bounding box center [101, 129] width 139 height 14
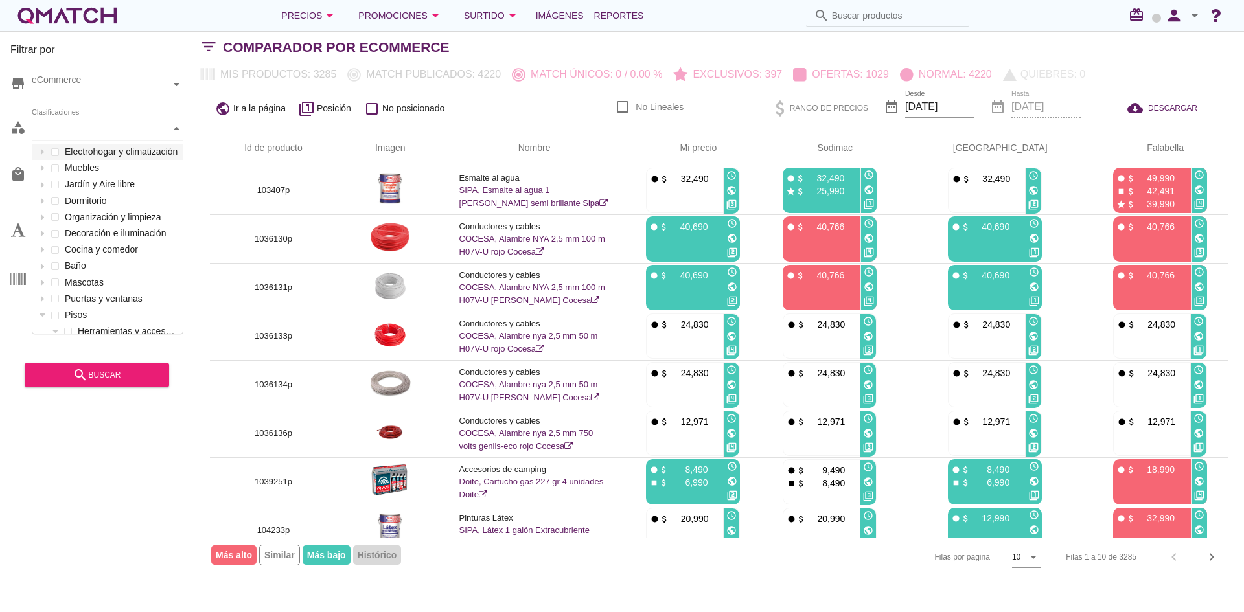
click at [86, 128] on div "Clasificaciones" at bounding box center [101, 129] width 139 height 14
type input "a"
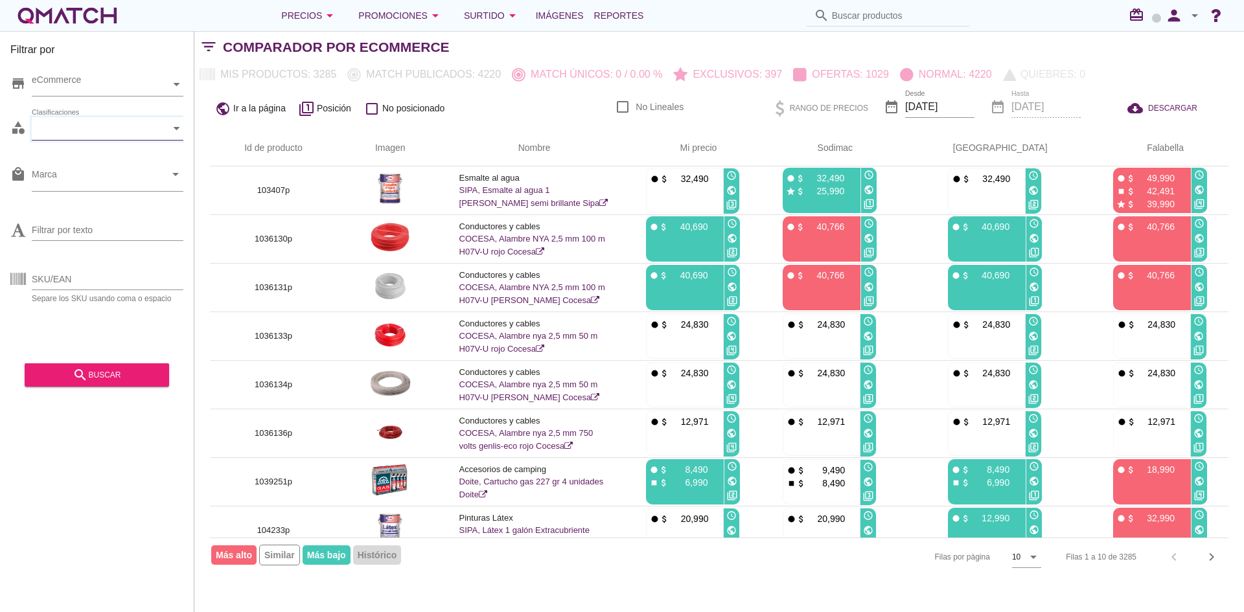
click at [84, 142] on div "category Clasificaciones" at bounding box center [96, 131] width 173 height 39
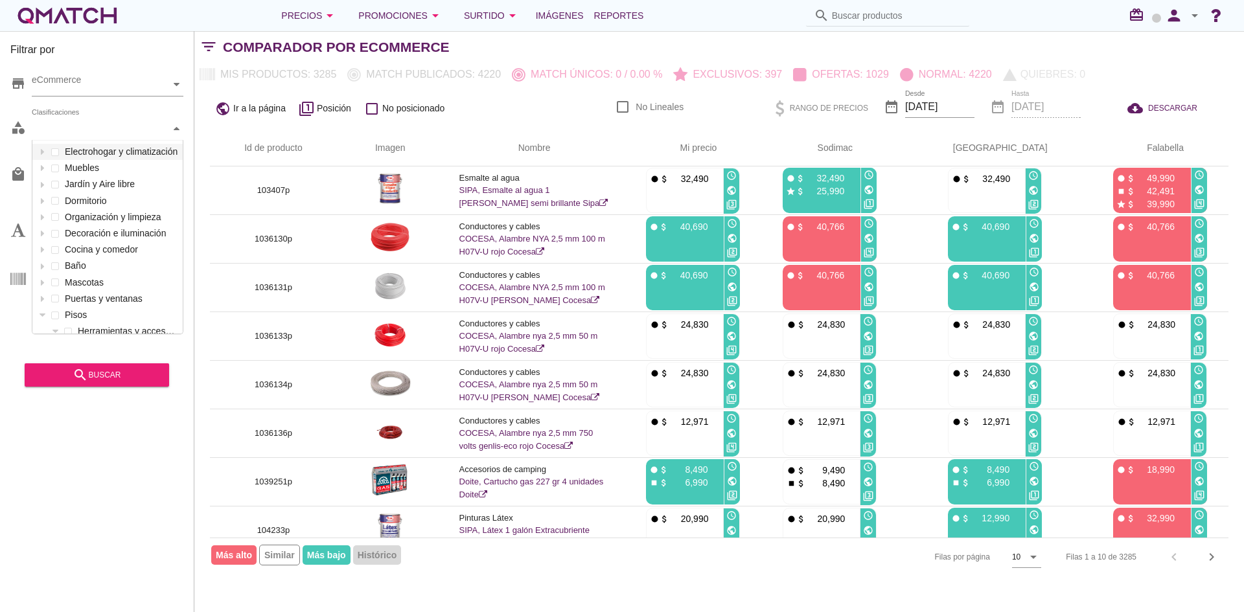
click at [139, 132] on div "Clasificaciones" at bounding box center [101, 129] width 139 height 14
click at [46, 150] on div at bounding box center [42, 152] width 13 height 16
click at [58, 181] on div at bounding box center [55, 184] width 13 height 16
click at [55, 313] on icon at bounding box center [55, 315] width 6 height 6
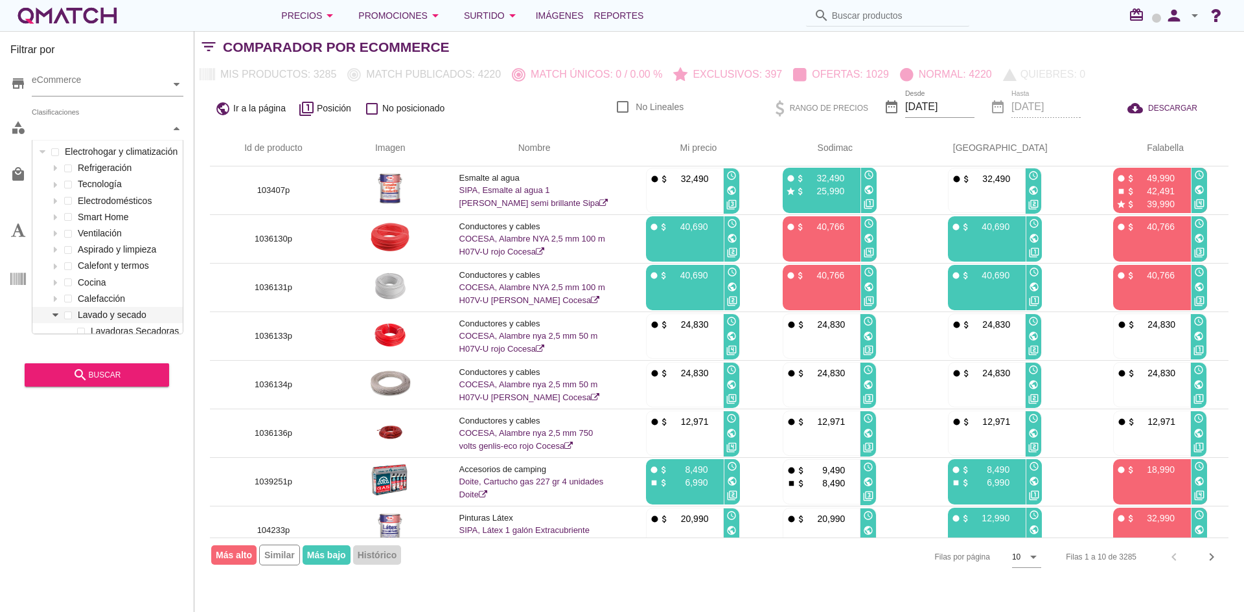
click at [55, 313] on icon at bounding box center [55, 315] width 6 height 6
click at [162, 133] on div "Clasificaciones" at bounding box center [101, 129] width 139 height 14
click at [54, 249] on icon at bounding box center [55, 249] width 6 height 3
click at [76, 269] on div at bounding box center [80, 266] width 13 height 16
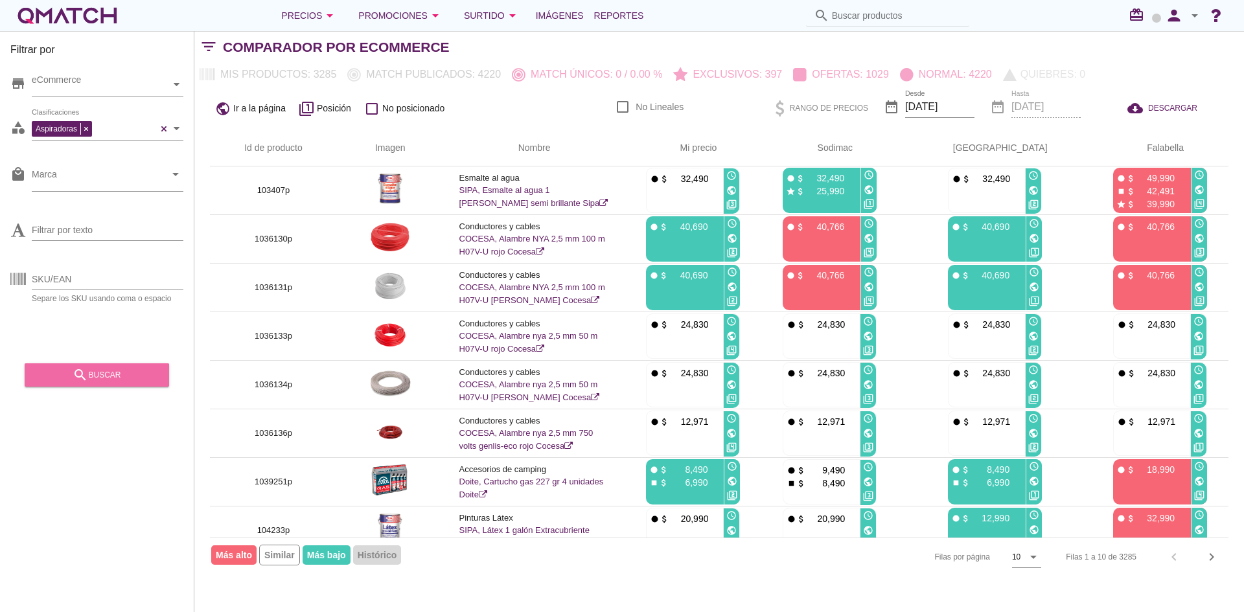
click at [108, 372] on div "search buscar" at bounding box center [97, 375] width 124 height 16
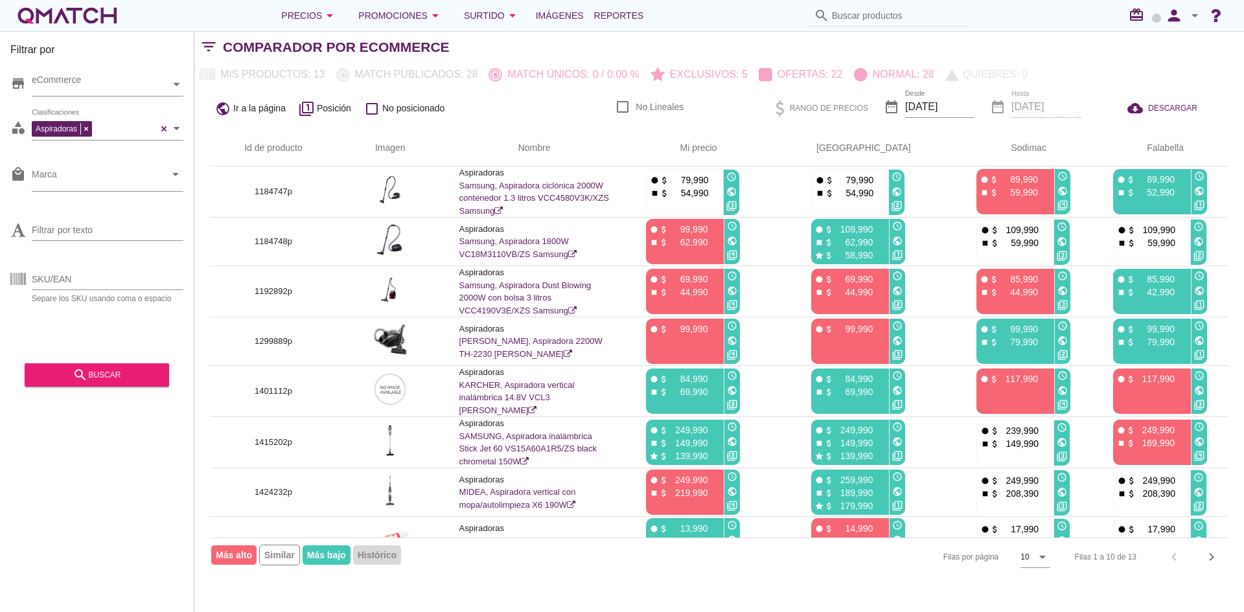
drag, startPoint x: 325, startPoint y: 73, endPoint x: 310, endPoint y: 71, distance: 15.0
click at [310, 71] on div "Mis productos: 13 Match publicados: 28 Match únicos: 0 / 0.00 % Exclusivos: 5 O…" at bounding box center [613, 74] width 838 height 23
click at [167, 128] on div "Aspiradoras Clasificaciones" at bounding box center [108, 128] width 152 height 23
click at [174, 135] on div at bounding box center [176, 128] width 13 height 23
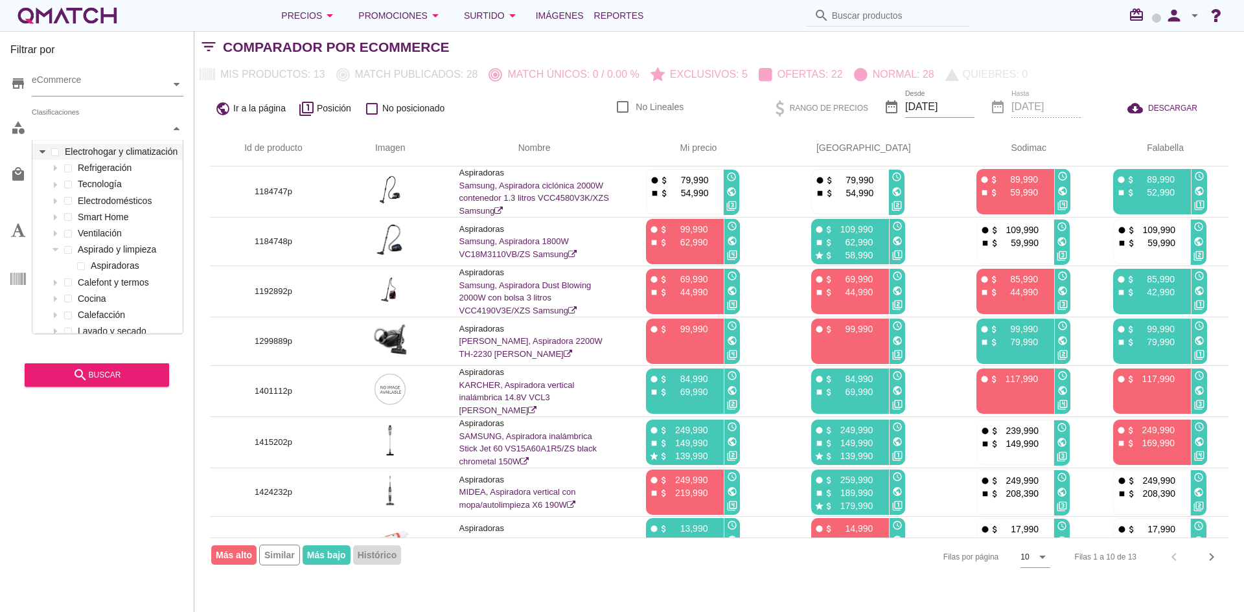
click at [41, 152] on icon at bounding box center [43, 151] width 6 height 3
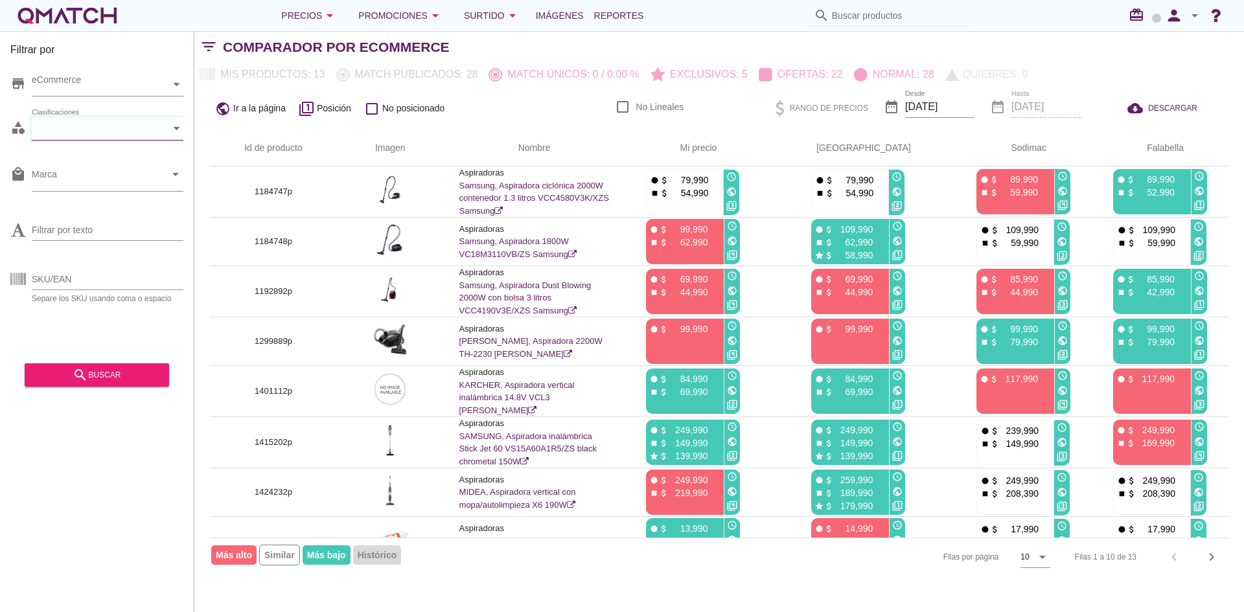
click at [173, 127] on div at bounding box center [176, 128] width 13 height 23
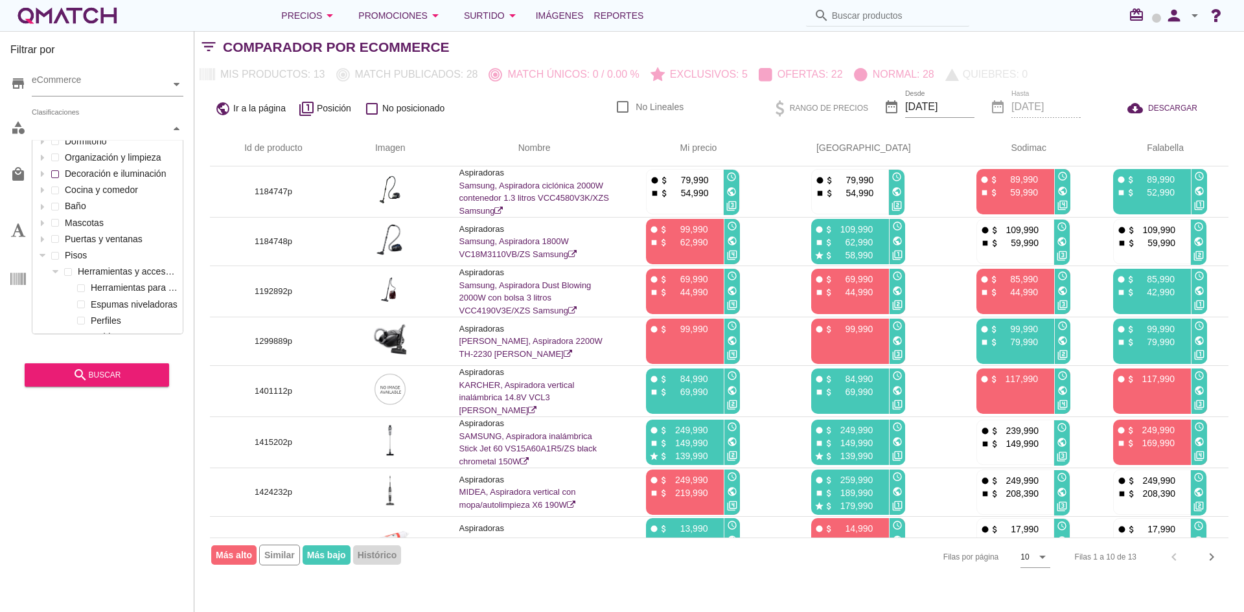
scroll to position [0, 0]
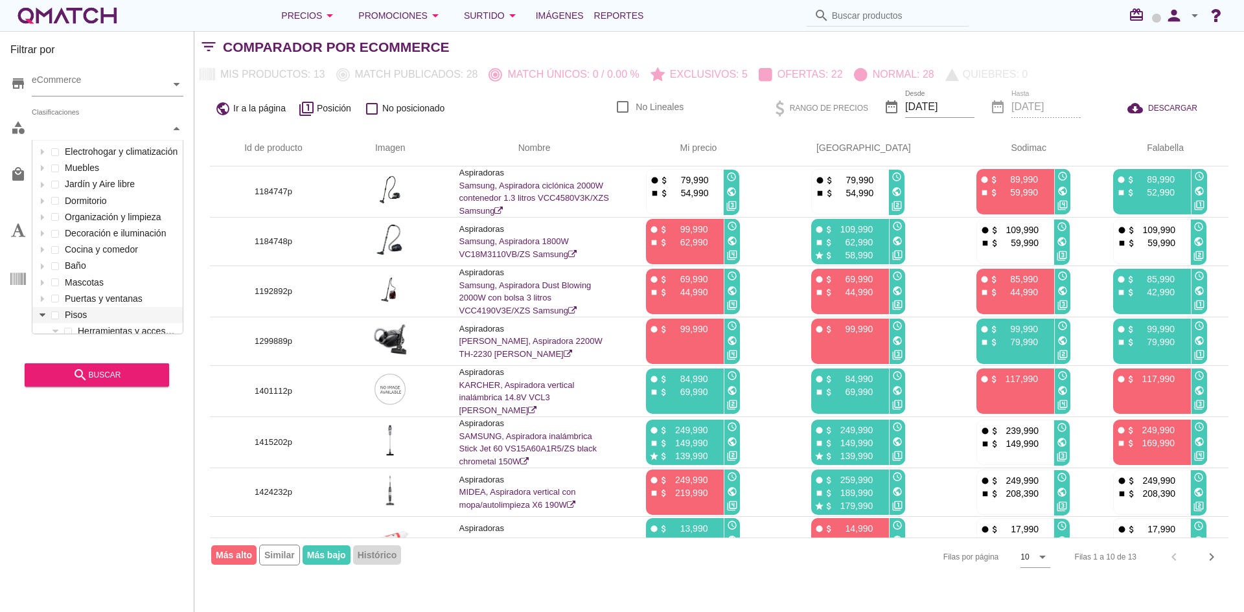
click at [44, 317] on icon at bounding box center [43, 315] width 6 height 6
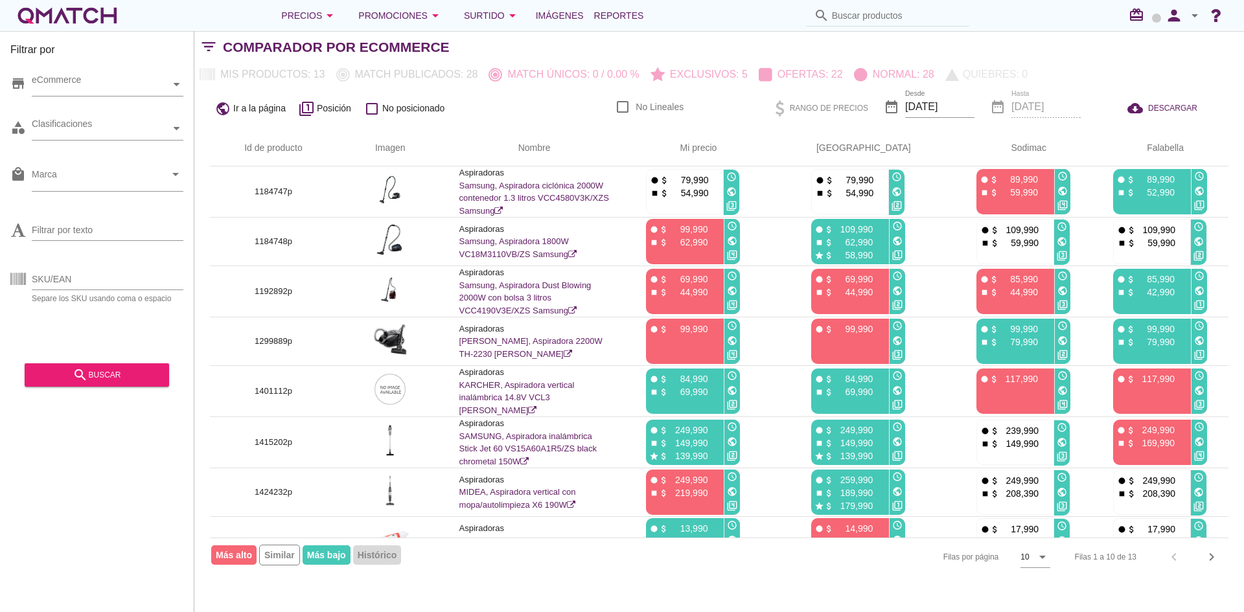
click at [185, 130] on div "Filtrar por store eCommerce category Clasificaciones local_mall Marca arrow_dro…" at bounding box center [97, 321] width 194 height 581
click at [168, 128] on div "Clasificaciones" at bounding box center [101, 129] width 139 height 14
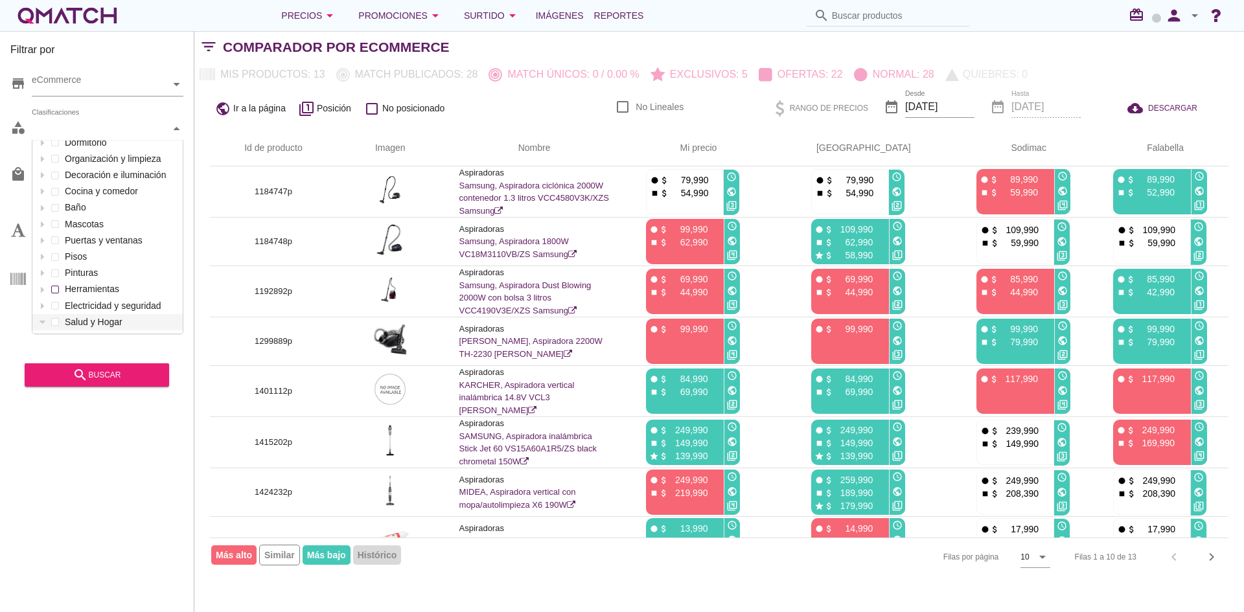
drag, startPoint x: 42, startPoint y: 323, endPoint x: 69, endPoint y: 296, distance: 38.0
click at [43, 323] on icon at bounding box center [43, 322] width 6 height 3
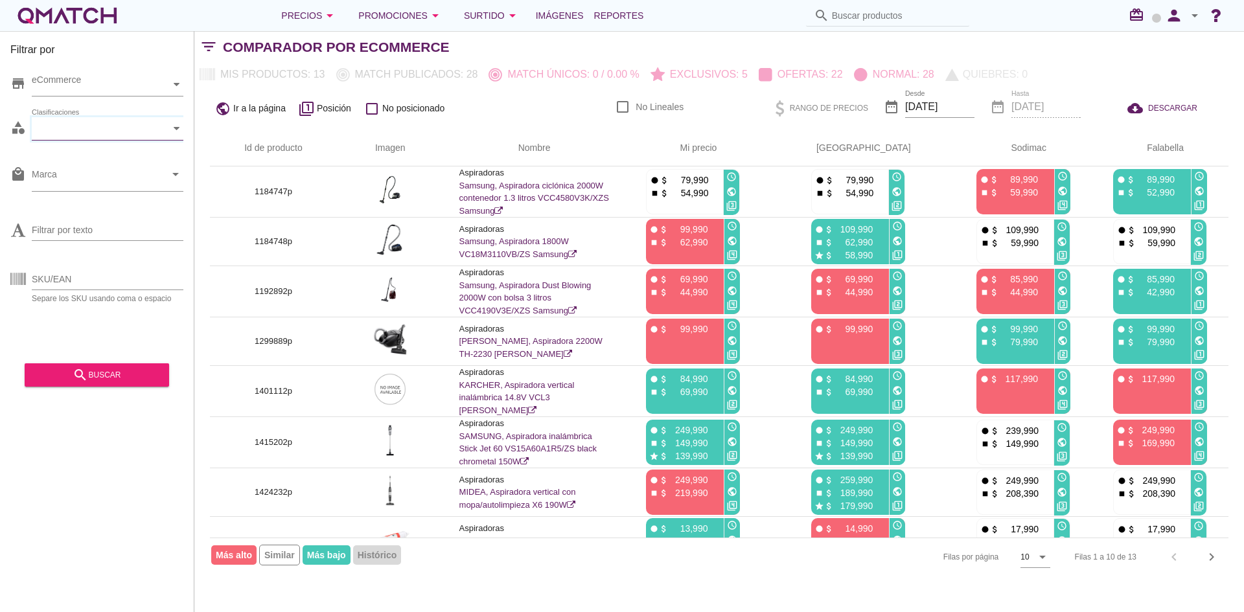
click at [176, 126] on icon at bounding box center [177, 129] width 6 height 6
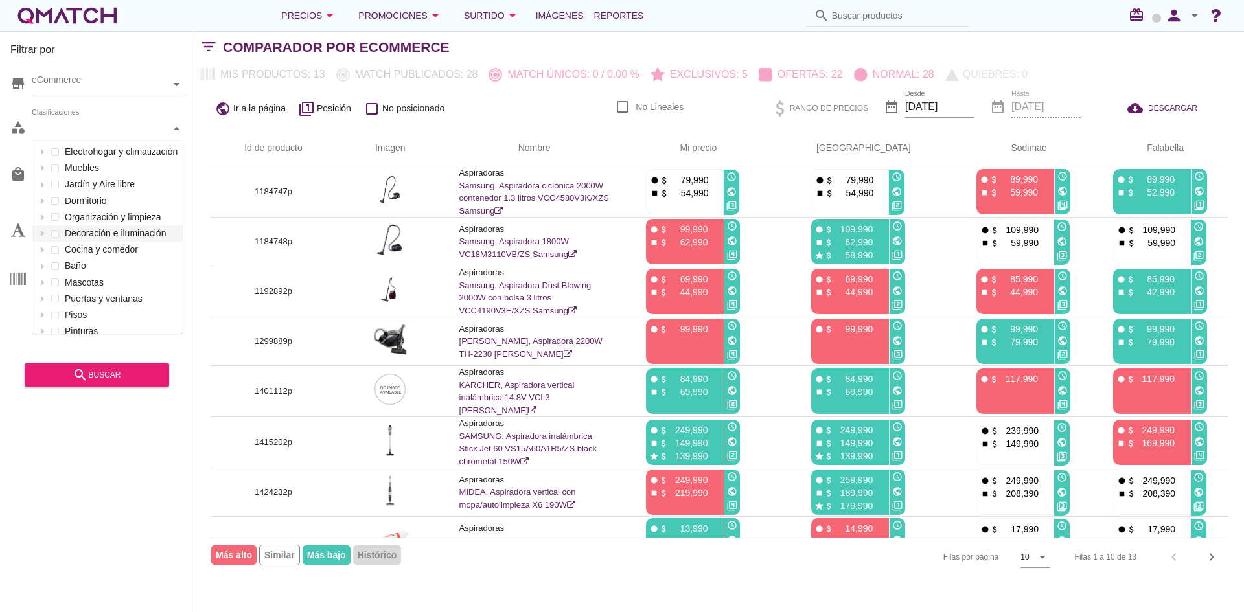
scroll to position [193, 150]
click at [176, 126] on icon at bounding box center [177, 129] width 6 height 6
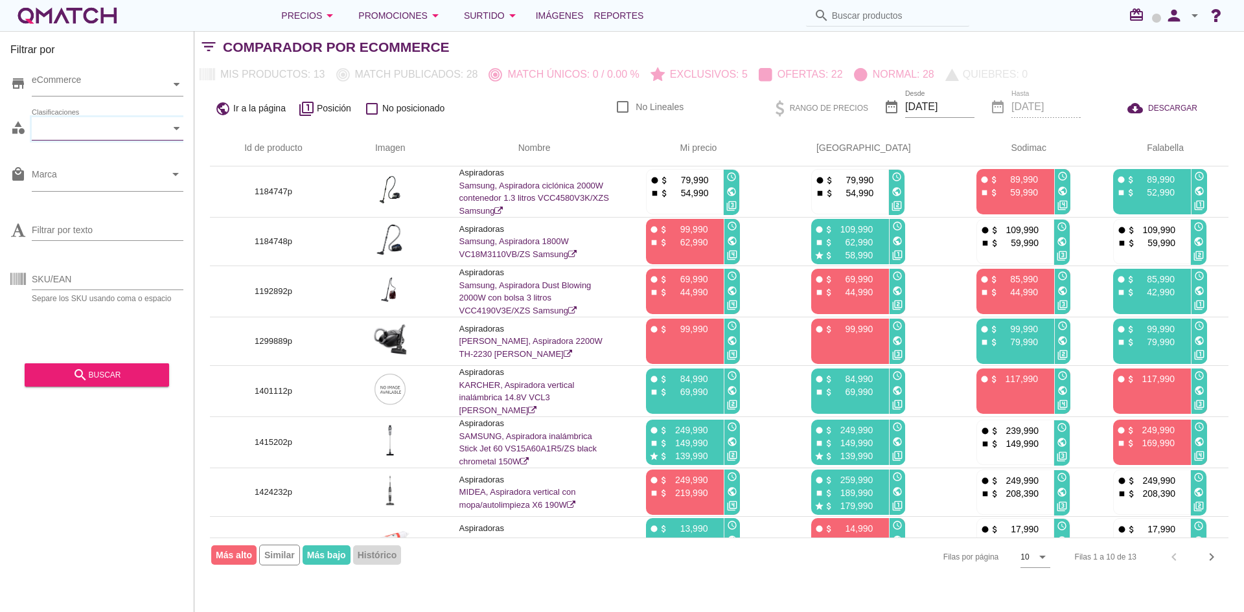
click at [74, 483] on div "Filtrar por store eCommerce category Clasificaciones local_mall Marca arrow_dro…" at bounding box center [97, 321] width 194 height 581
click at [159, 130] on div "Clasificaciones" at bounding box center [101, 129] width 139 height 14
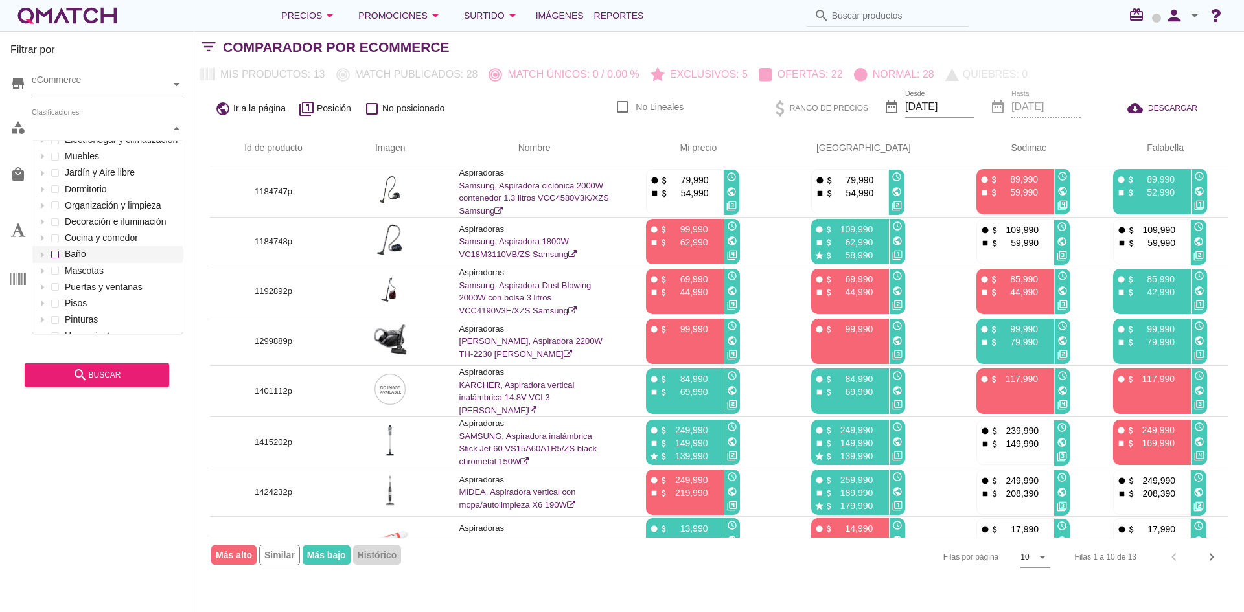
scroll to position [0, 0]
click at [41, 305] on div "Electrohogar y climatización Muebles Jardín y Aire libre Dormitorio Organizació…" at bounding box center [107, 199] width 150 height 261
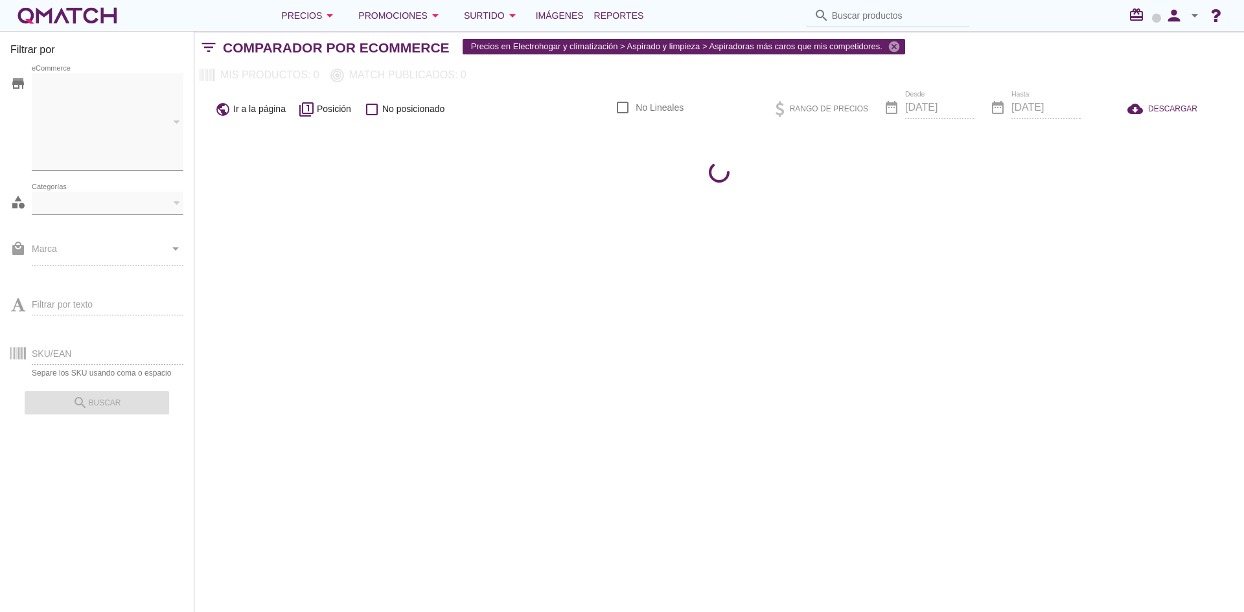
checkbox input "false"
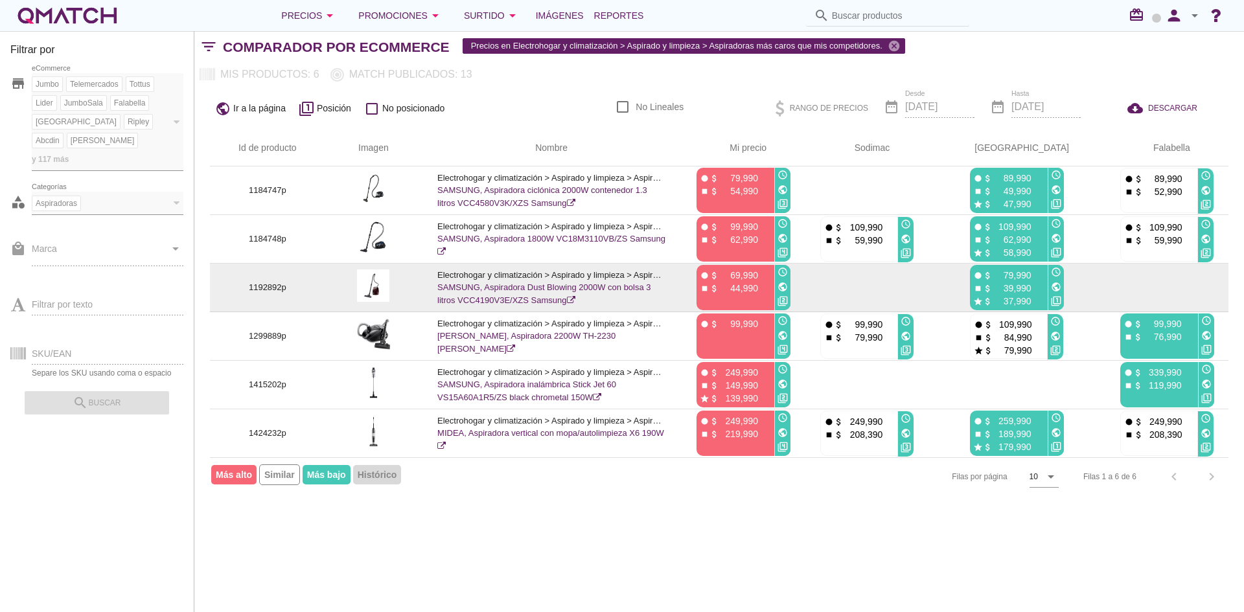
click at [1061, 288] on icon "public" at bounding box center [1056, 287] width 10 height 10
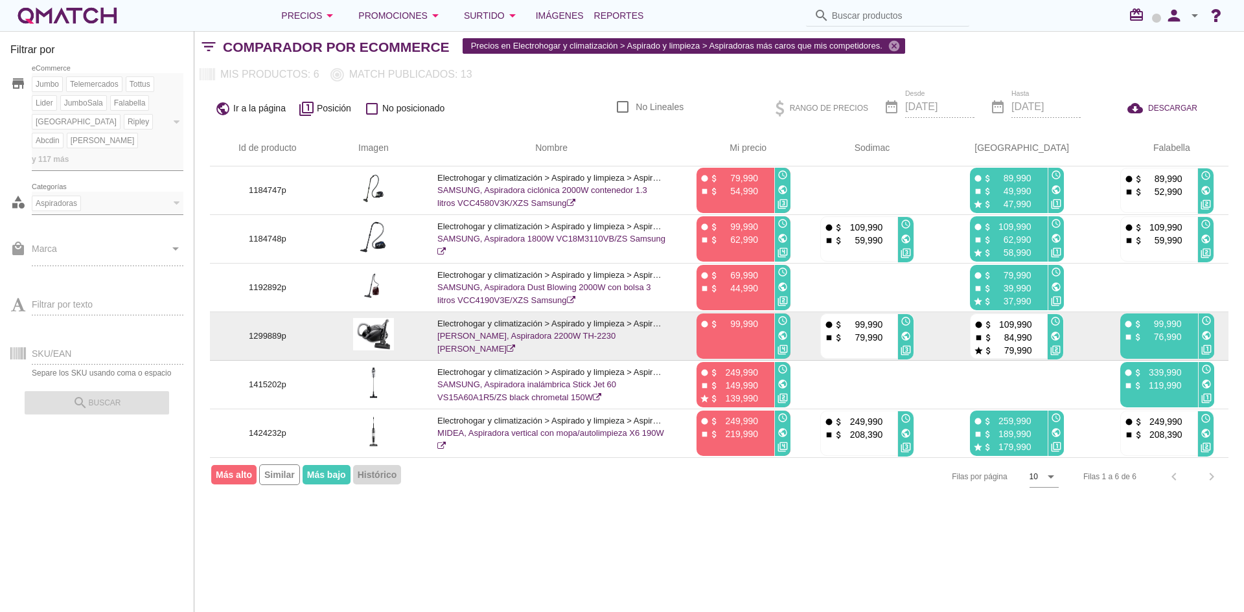
click at [275, 335] on p "1299889p" at bounding box center [267, 336] width 84 height 13
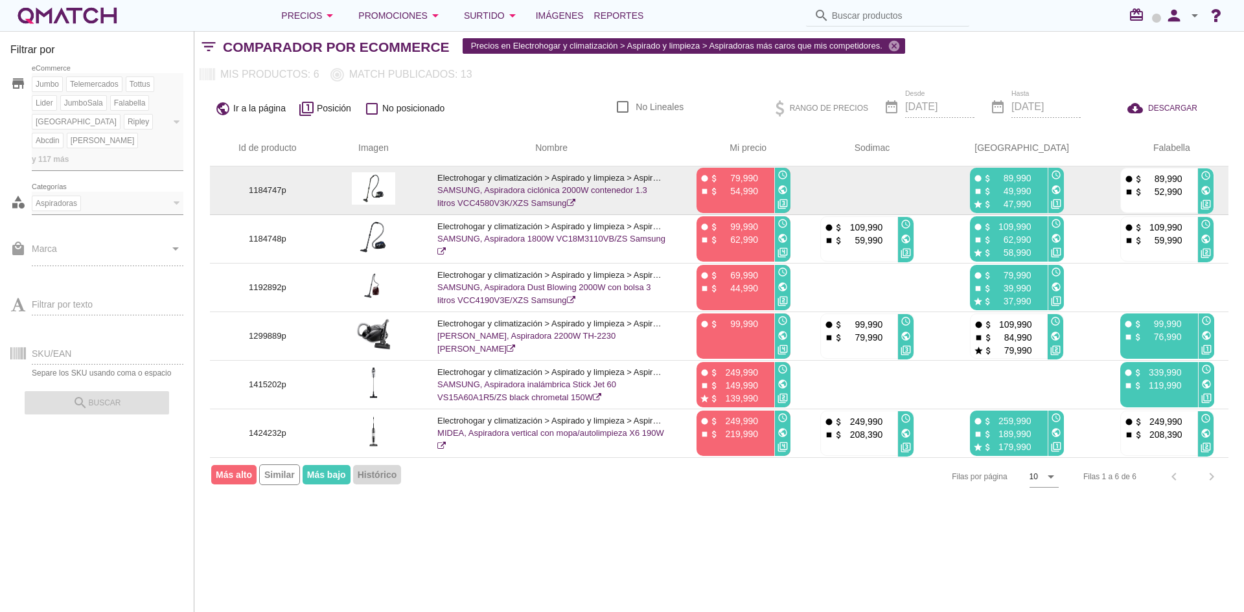
click at [1061, 192] on icon "public" at bounding box center [1056, 190] width 10 height 10
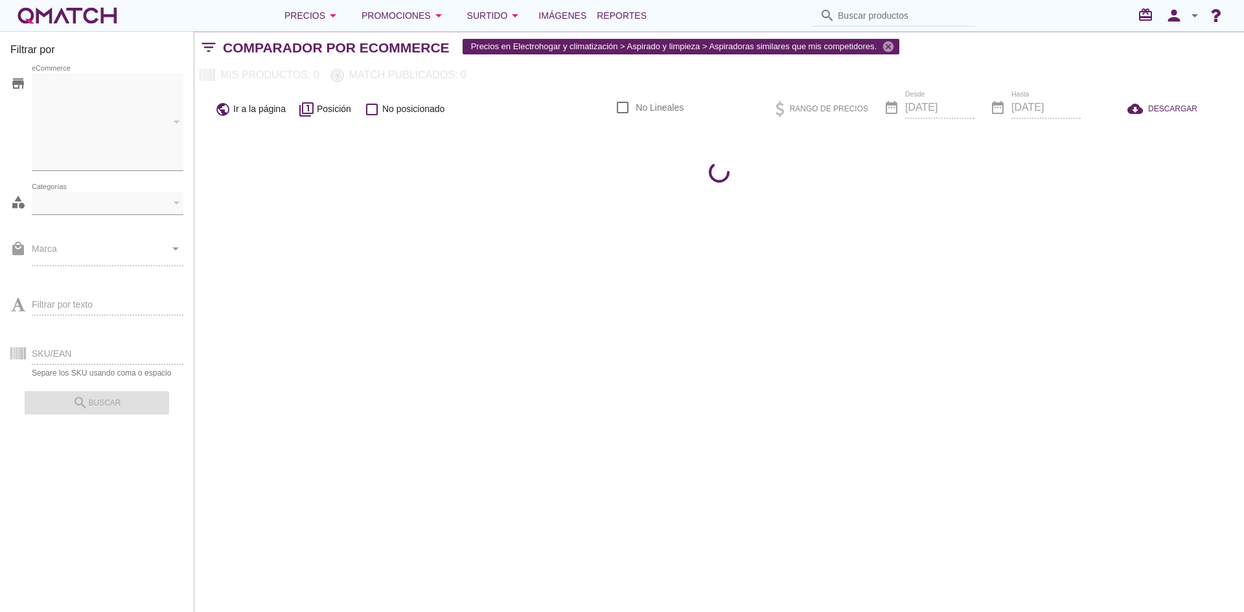
checkbox input "false"
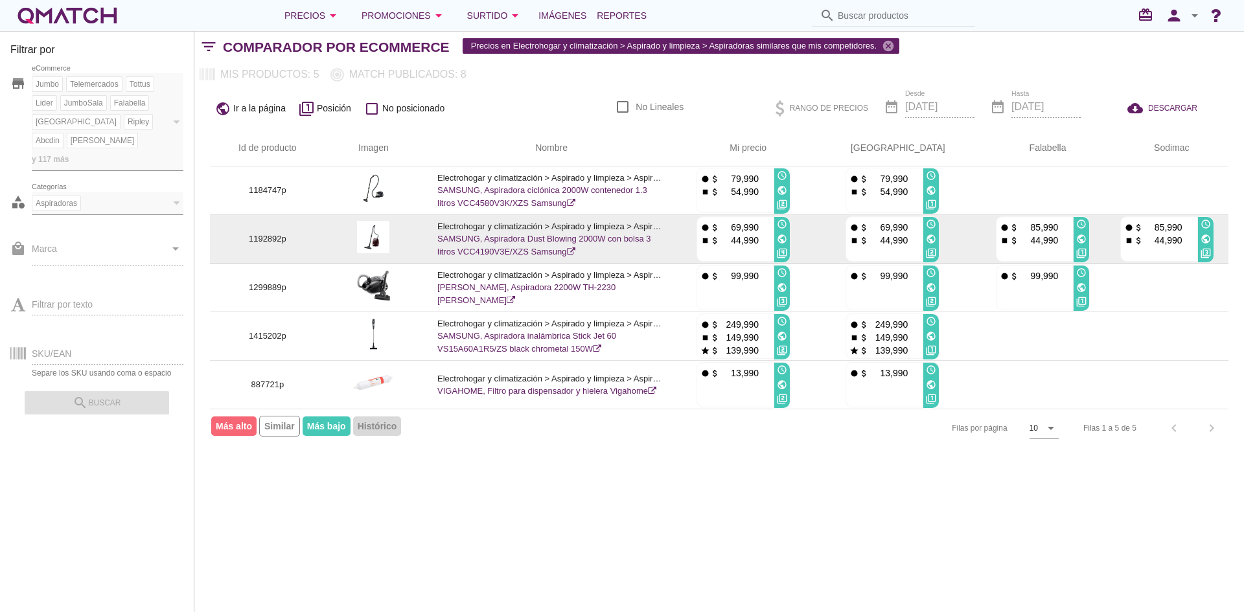
click at [935, 238] on icon "public" at bounding box center [931, 239] width 10 height 10
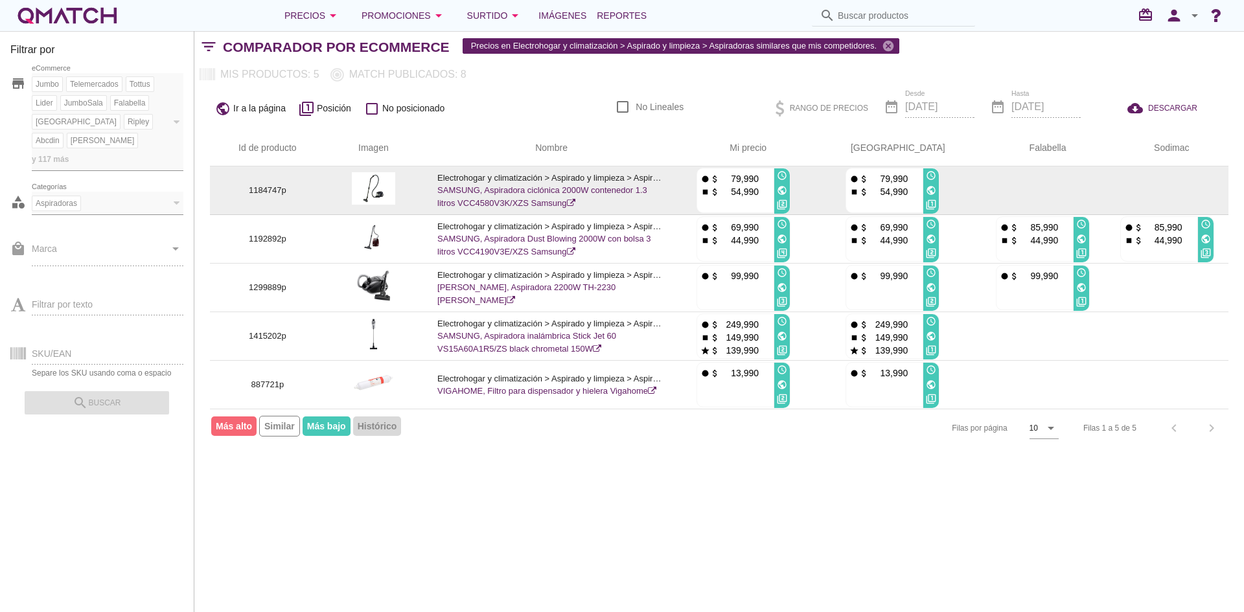
click at [267, 190] on p "1184747p" at bounding box center [267, 190] width 84 height 13
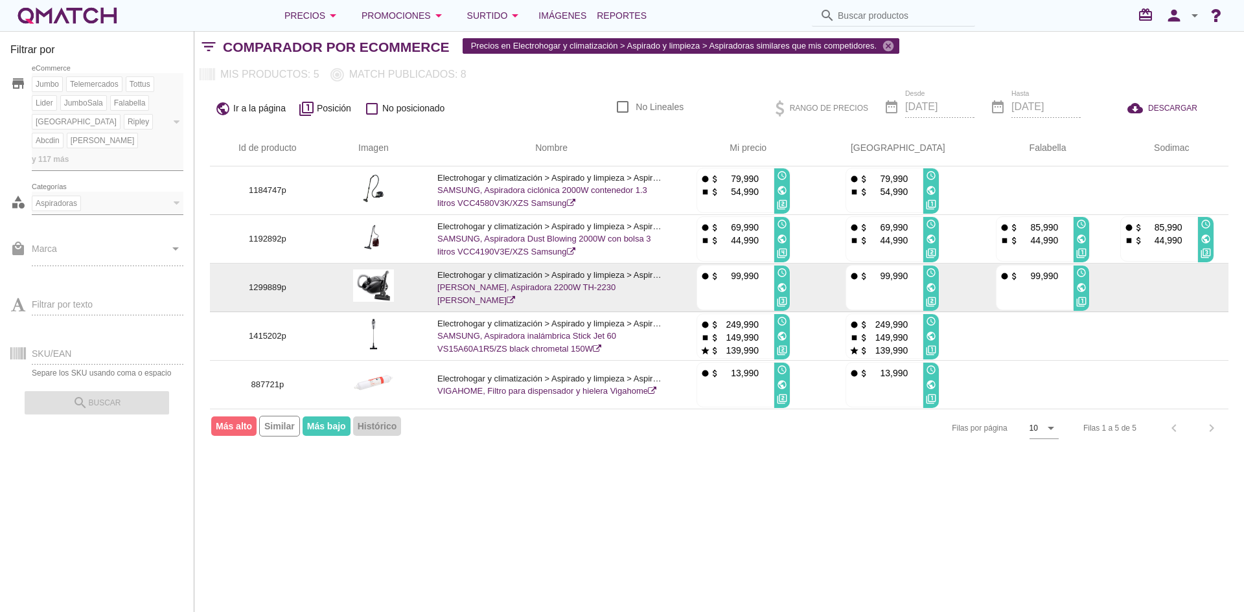
click at [273, 288] on p "1299889p" at bounding box center [267, 287] width 84 height 13
click at [264, 288] on p "1299889p" at bounding box center [267, 287] width 84 height 13
click at [280, 286] on p "1299889p" at bounding box center [267, 287] width 84 height 13
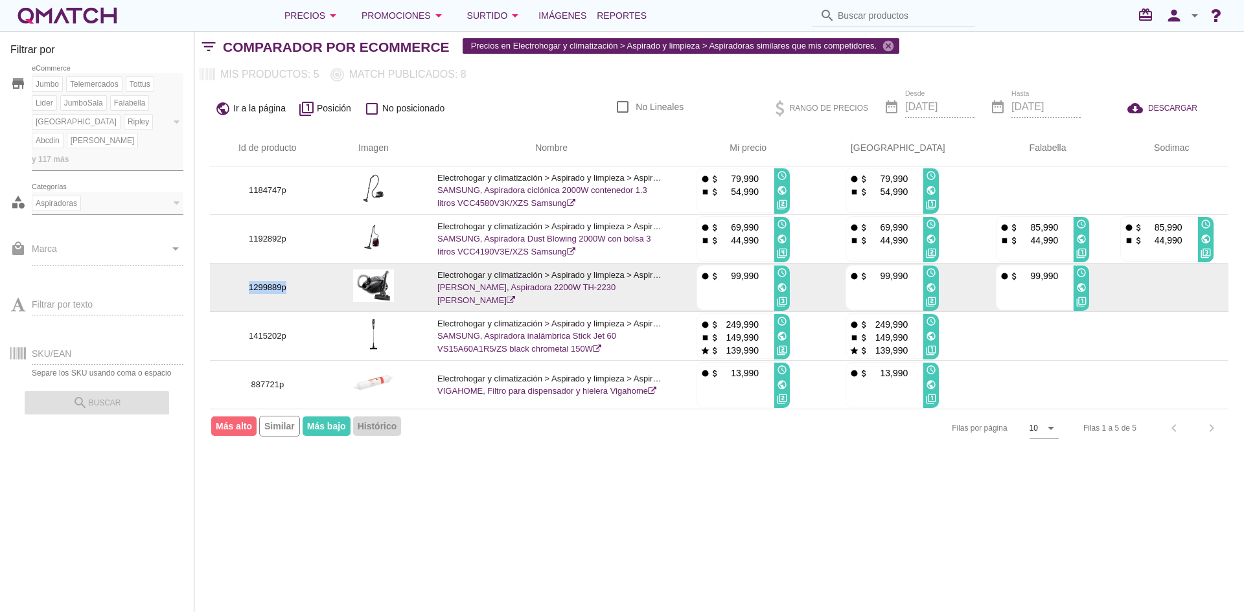
click at [280, 286] on p "1299889p" at bounding box center [267, 287] width 84 height 13
click at [273, 280] on td "1299889p" at bounding box center [267, 288] width 115 height 49
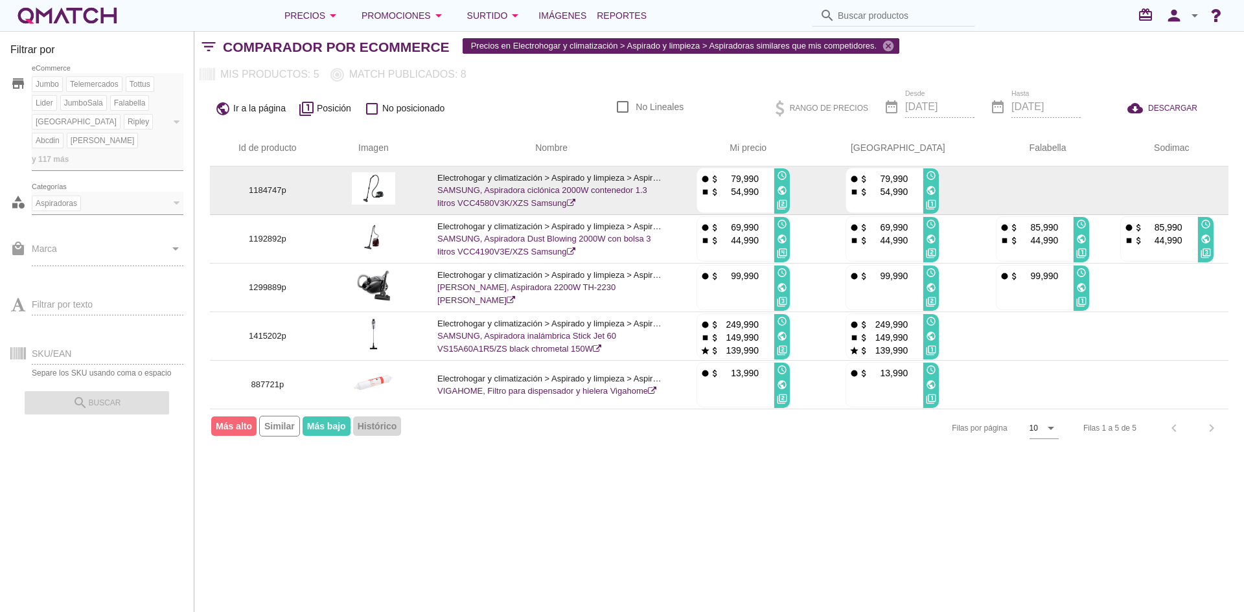
click at [930, 190] on icon "public" at bounding box center [931, 190] width 10 height 10
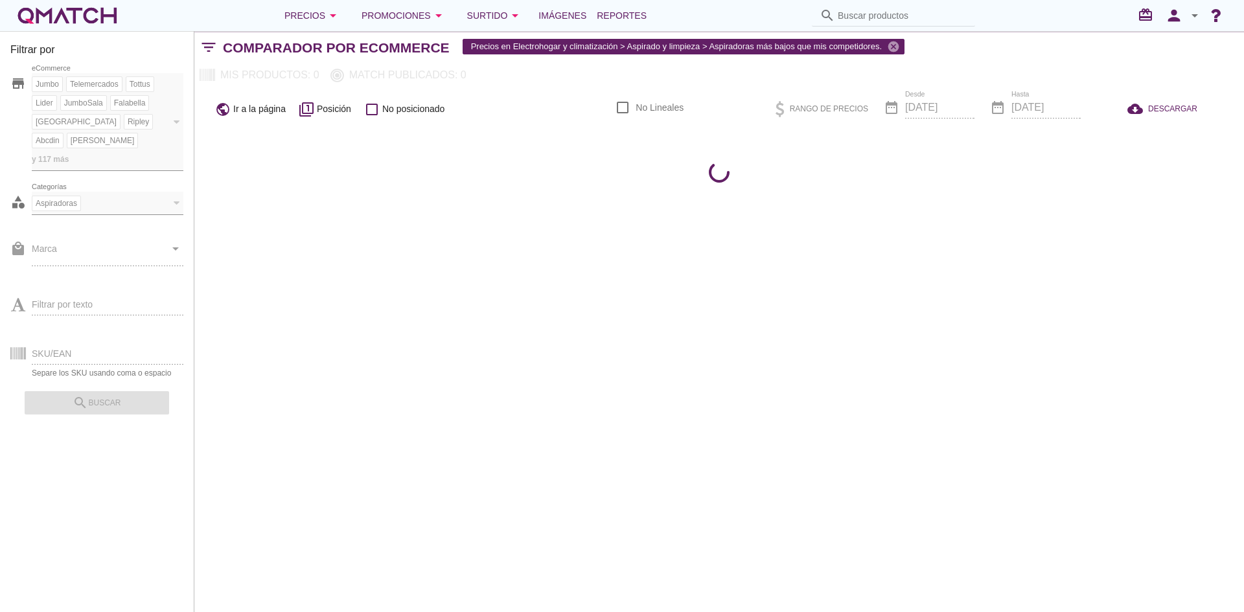
checkbox input "false"
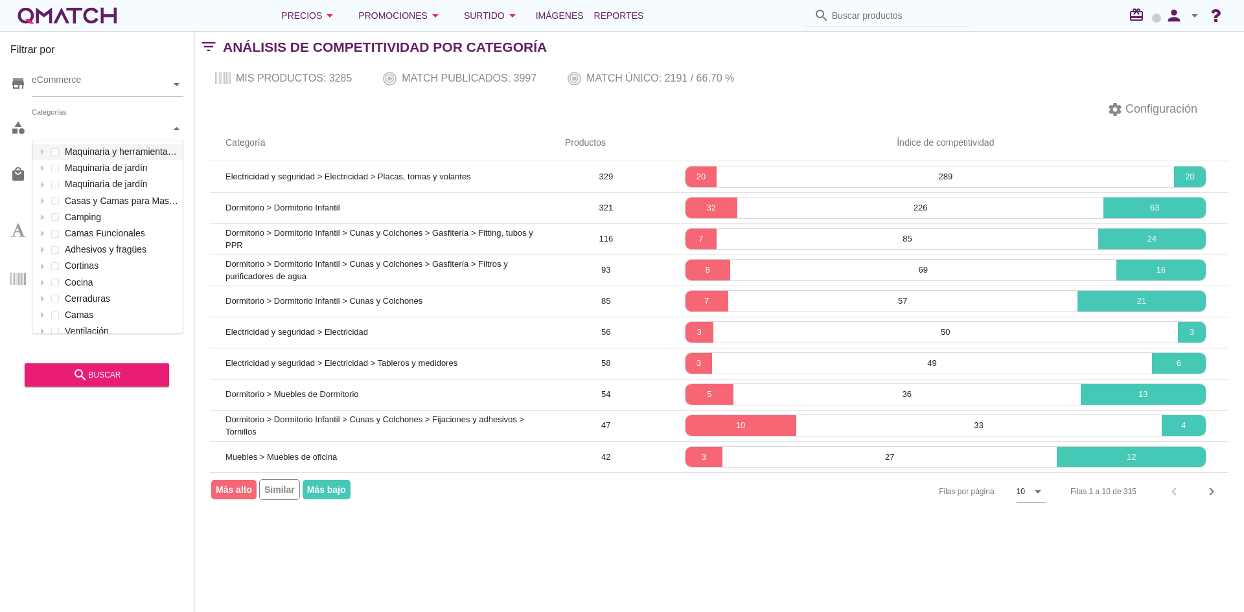
click at [162, 121] on div "Categorías" at bounding box center [101, 128] width 139 height 23
click at [40, 321] on icon at bounding box center [43, 322] width 6 height 6
click at [42, 302] on div at bounding box center [42, 306] width 13 height 16
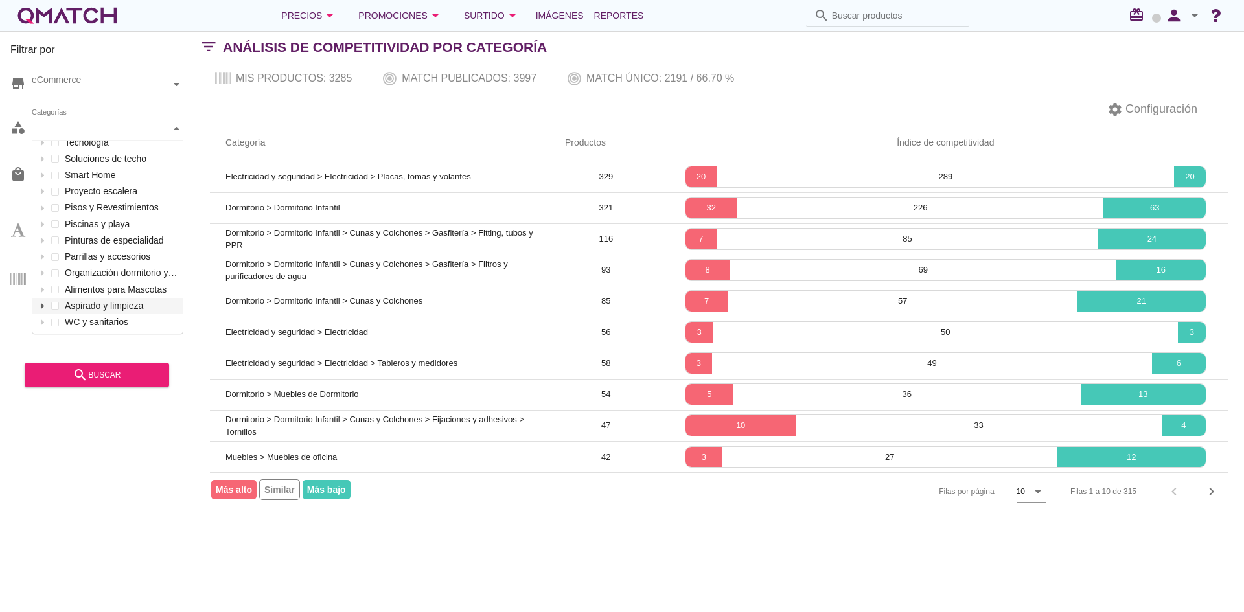
click at [42, 303] on icon at bounding box center [43, 306] width 6 height 6
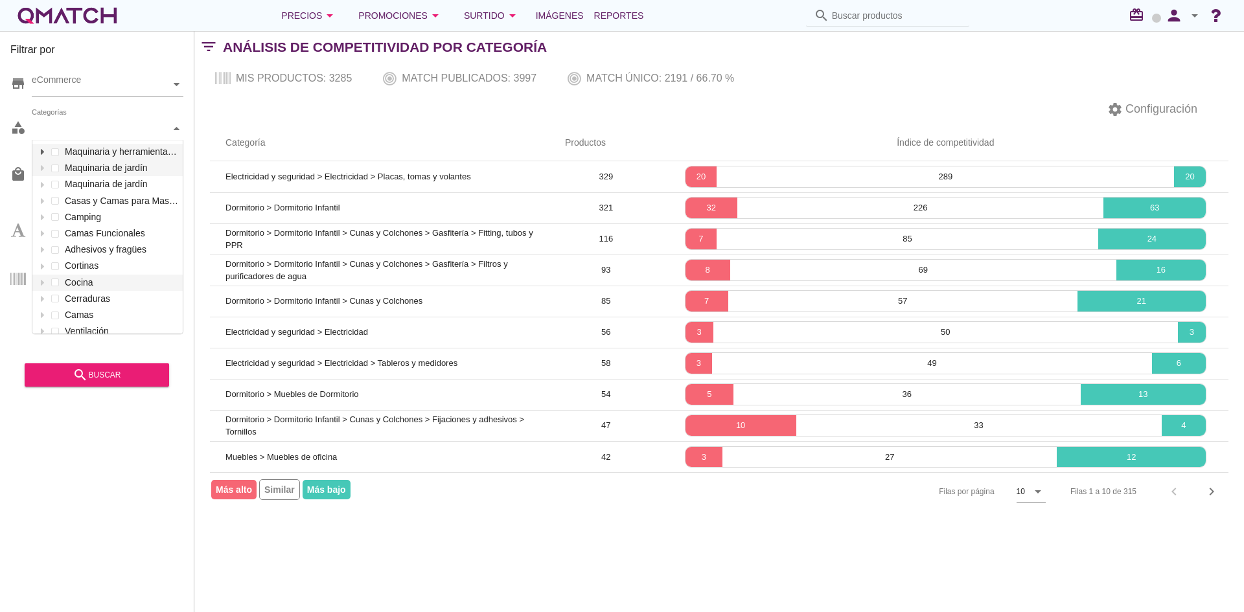
click at [45, 152] on div at bounding box center [42, 152] width 13 height 16
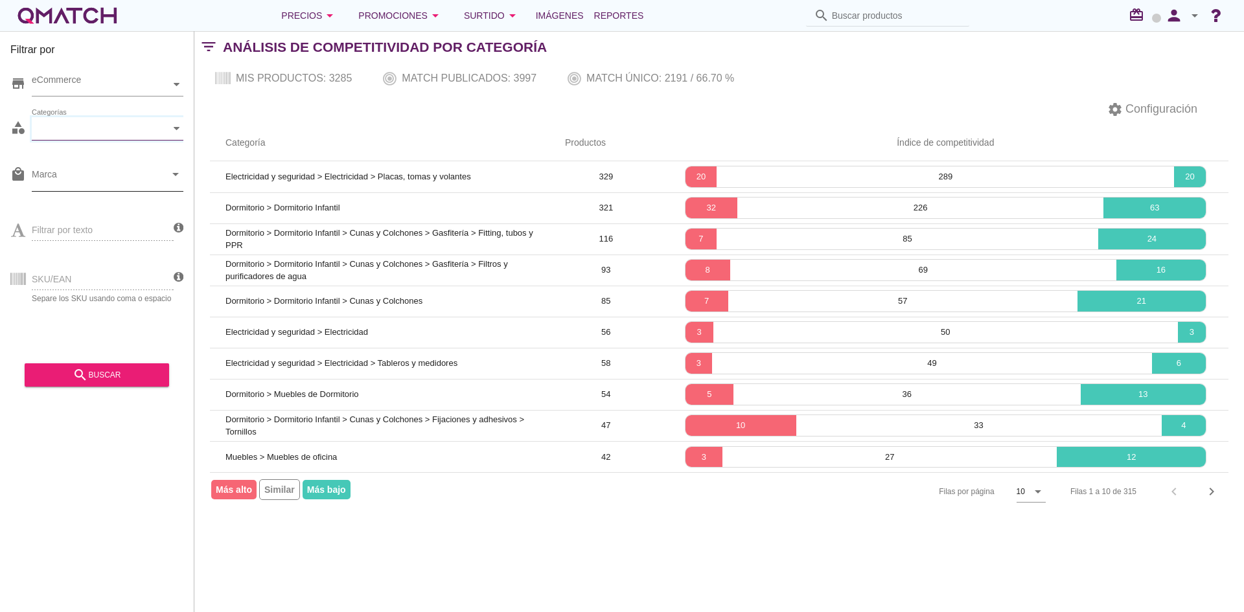
click at [177, 176] on icon "arrow_drop_down" at bounding box center [176, 174] width 16 height 16
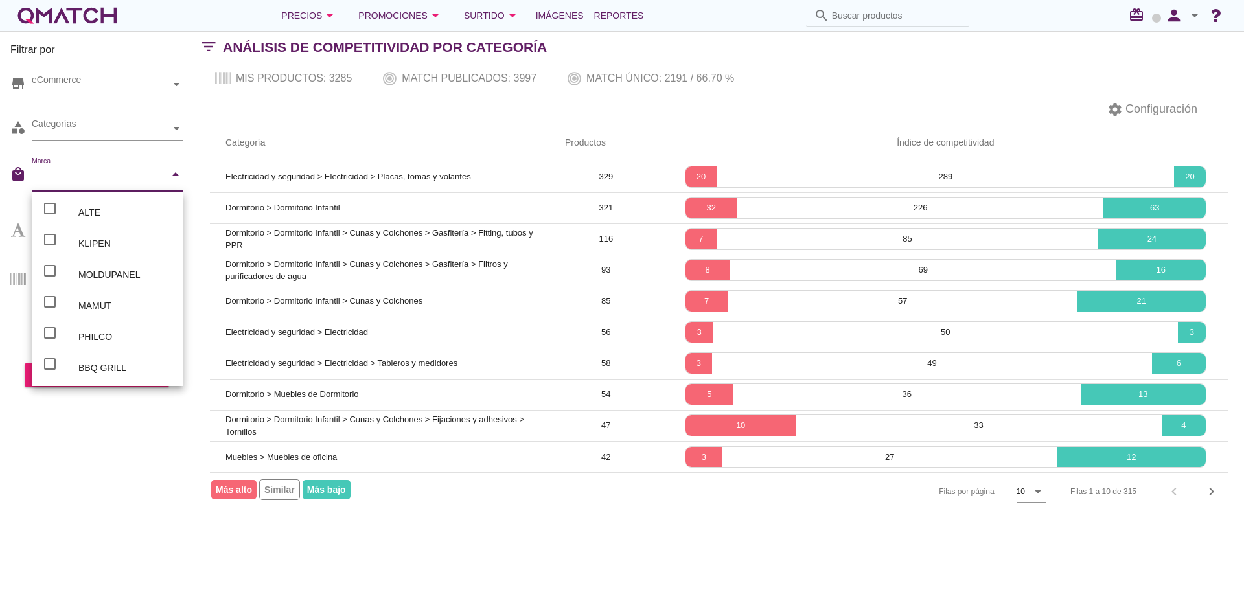
click at [177, 176] on icon "arrow_drop_down" at bounding box center [176, 174] width 16 height 16
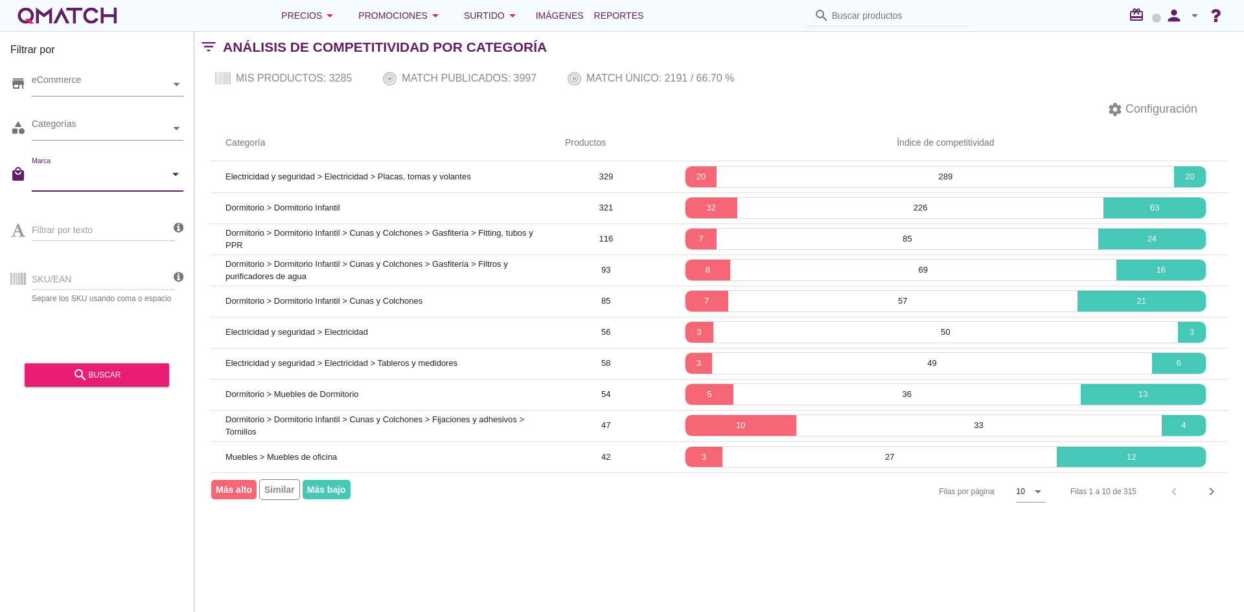
click at [688, 141] on th "Índice de competitividad" at bounding box center [945, 143] width 565 height 36
click at [854, 127] on th "Índice de competitividad" at bounding box center [945, 143] width 565 height 36
click at [875, 114] on span "Configuración" at bounding box center [1159, 108] width 74 height 17
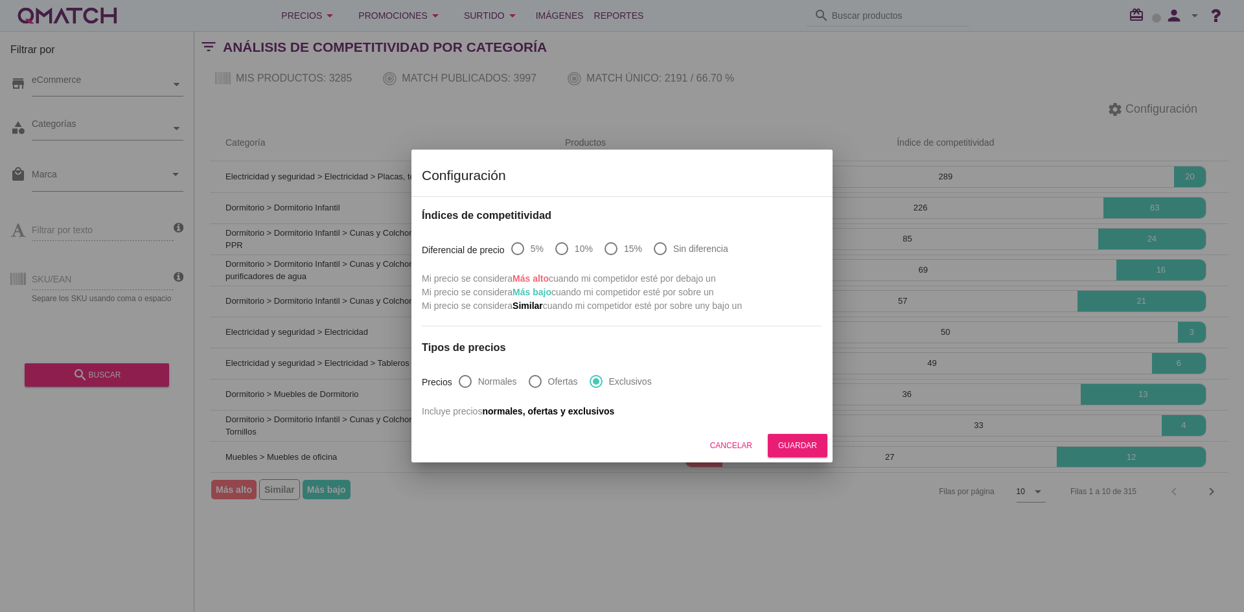
click at [670, 249] on div at bounding box center [660, 249] width 22 height 22
radio input "true"
click at [797, 446] on div "Guardar" at bounding box center [797, 446] width 39 height 12
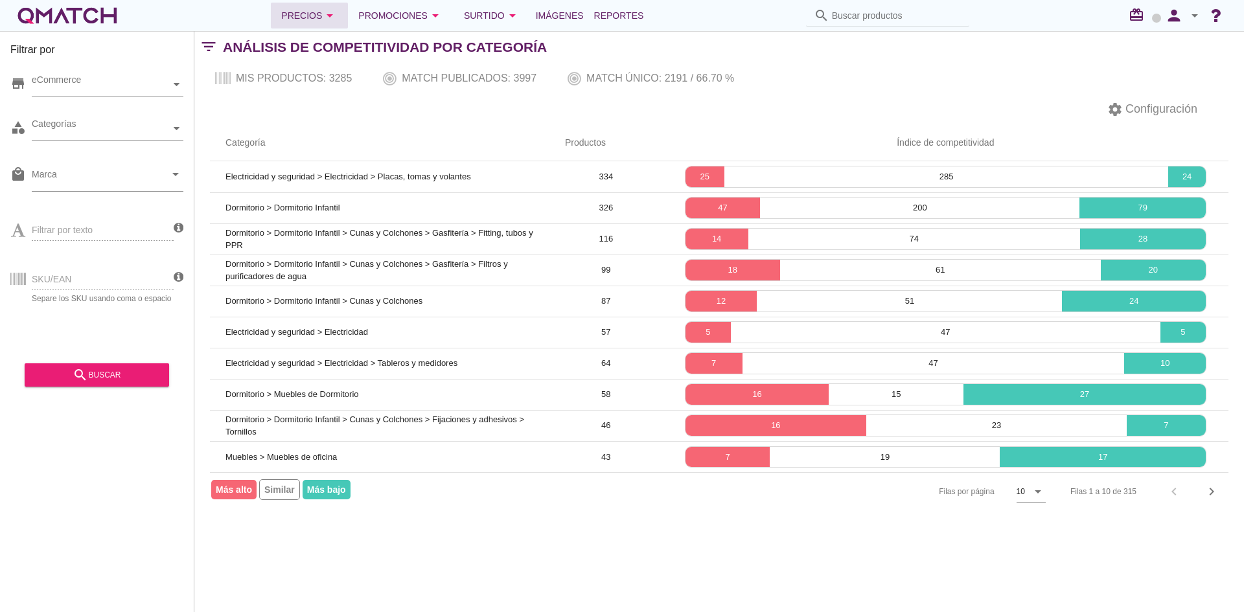
click at [301, 22] on div "Precios arrow_drop_down" at bounding box center [309, 16] width 56 height 16
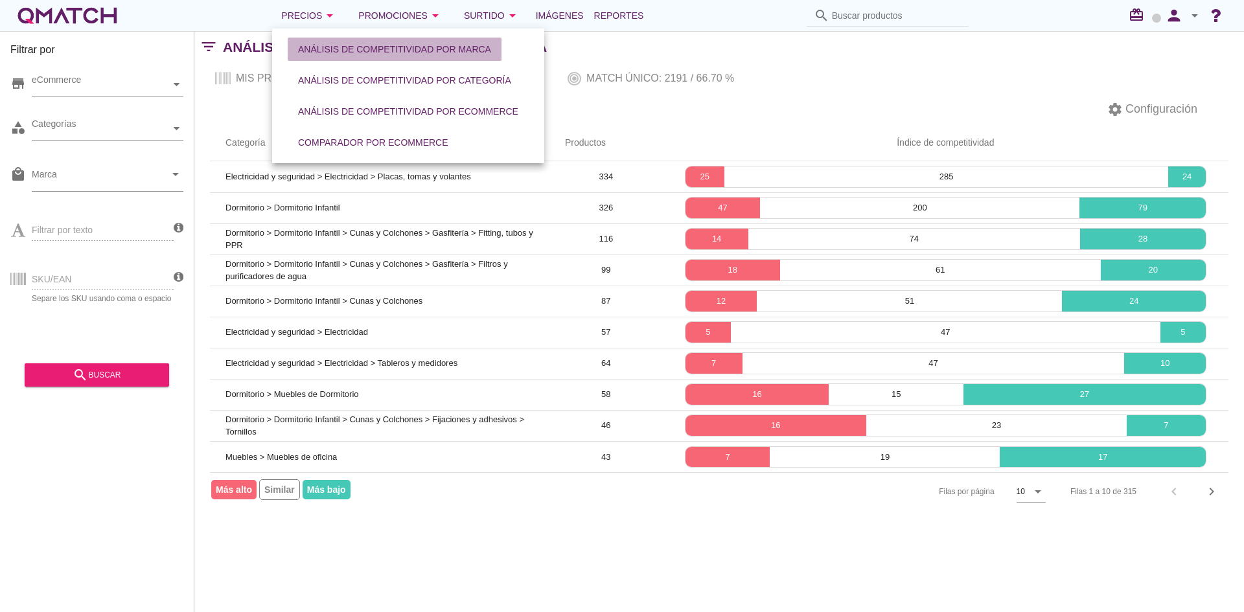
click at [395, 52] on div "Análisis de competitividad por marca" at bounding box center [394, 50] width 193 height 14
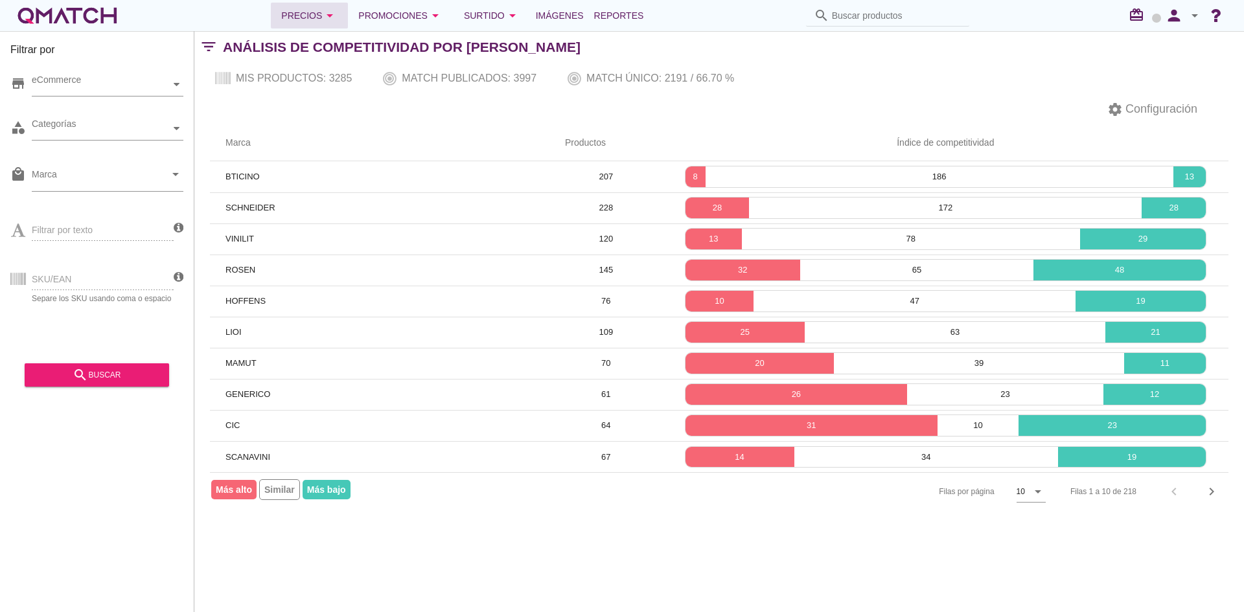
click at [316, 13] on div "Precios arrow_drop_down" at bounding box center [309, 16] width 56 height 16
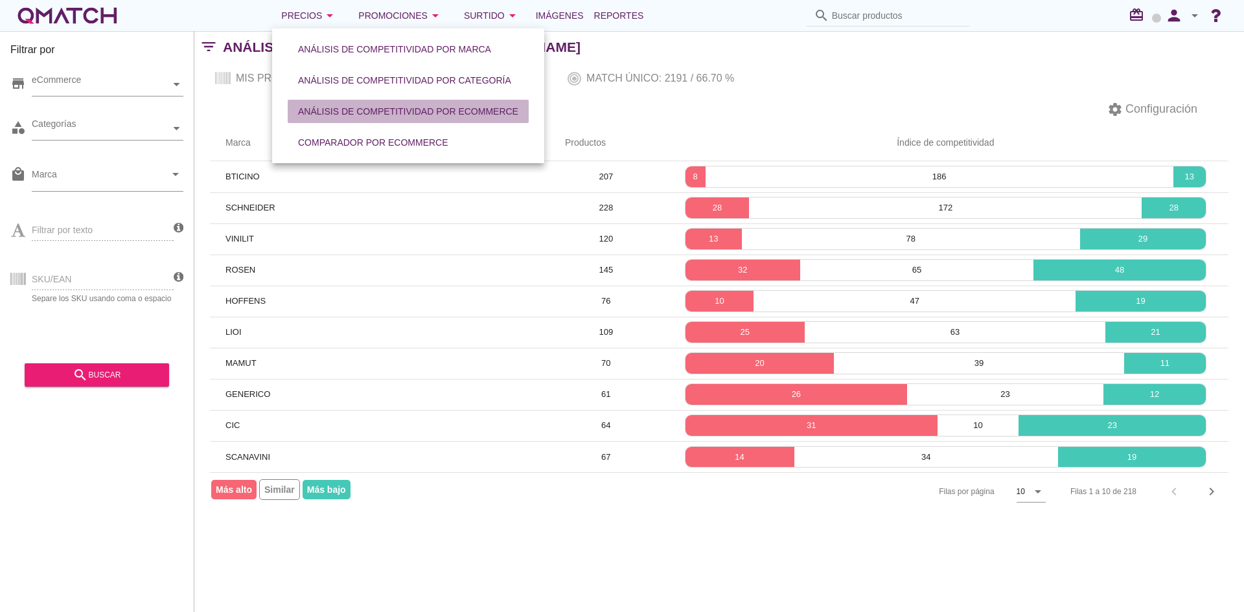
click at [321, 112] on div "Análisis de competitividad por eCommerce" at bounding box center [408, 112] width 220 height 14
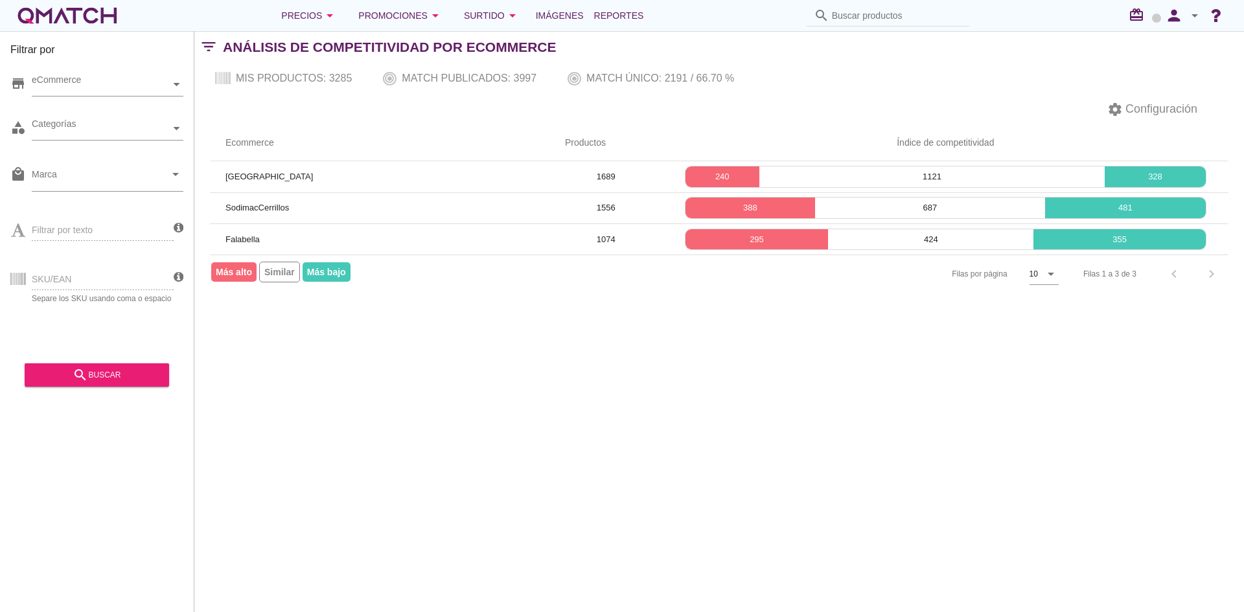
click at [520, 368] on div "Filtrar por store eCommerce category Categorías local_mall Marca arrow_drop_dow…" at bounding box center [718, 321] width 1049 height 581
click at [600, 361] on div "Filtrar por store eCommerce category Categorías local_mall Marca arrow_drop_dow…" at bounding box center [718, 321] width 1049 height 581
click at [564, 391] on div "Filtrar por store eCommerce category Categorías local_mall Marca arrow_drop_dow…" at bounding box center [718, 321] width 1049 height 581
